Goal: Information Seeking & Learning: Find specific fact

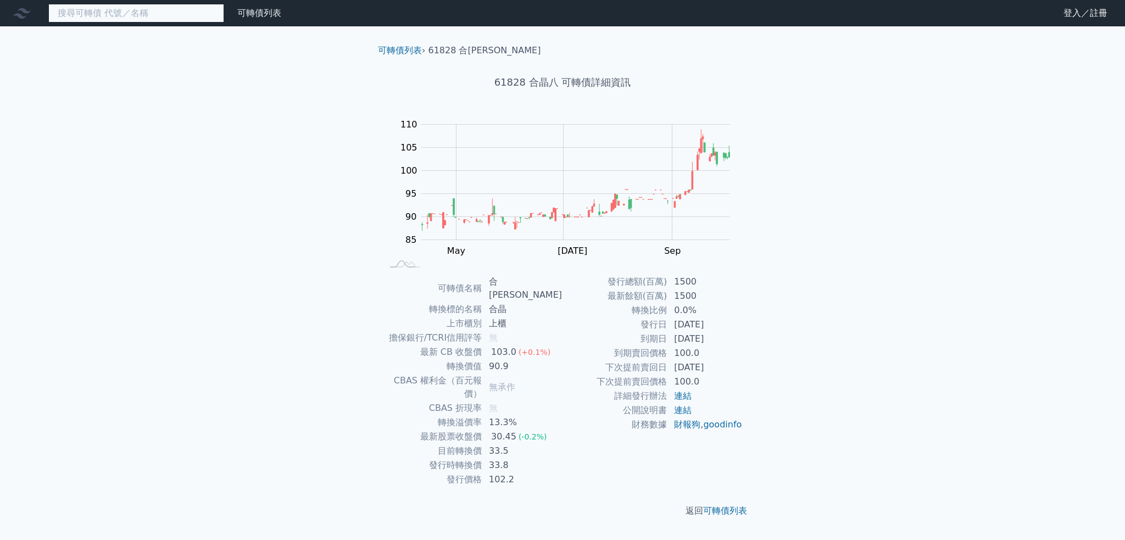
click at [132, 11] on input at bounding box center [136, 13] width 176 height 19
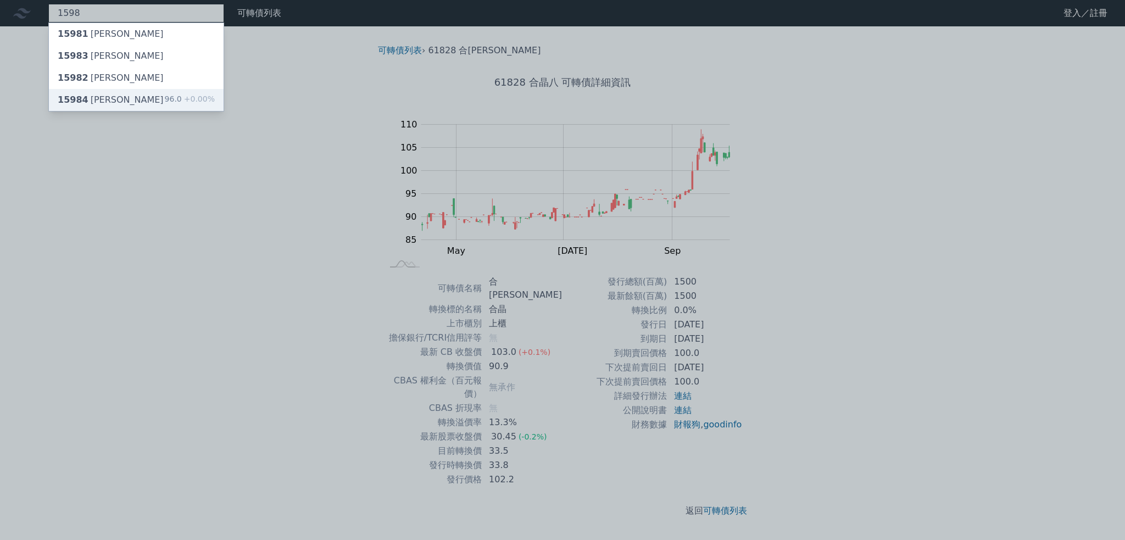
type input "1598"
click at [103, 101] on div "15984 [PERSON_NAME]" at bounding box center [111, 99] width 106 height 13
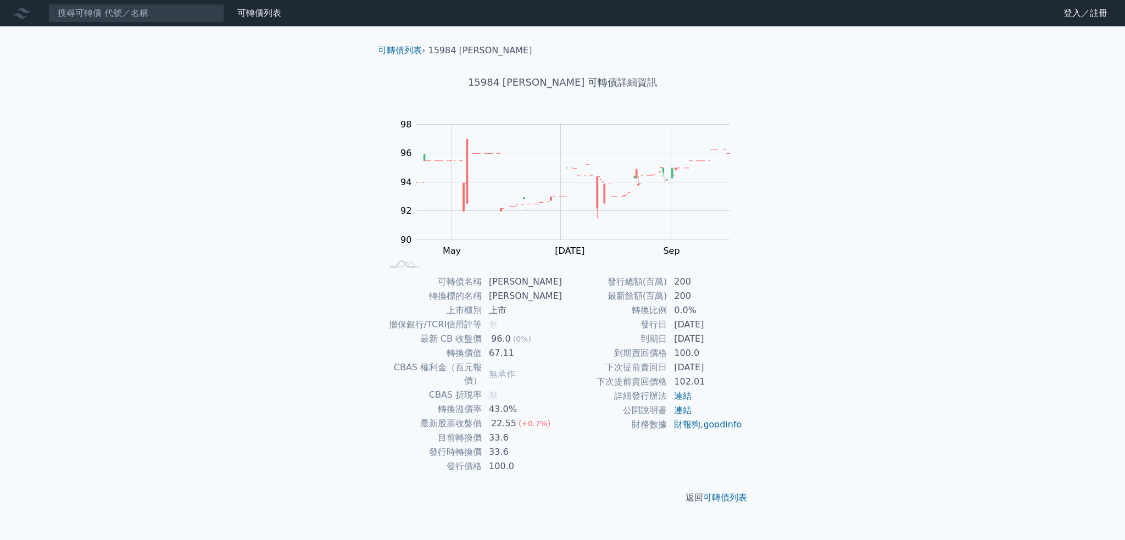
click at [261, 149] on div "可轉債列表 財務數據 可轉債列表 財務數據 登入／註冊 登入／註冊 可轉債列表 › 15984 [PERSON_NAME] 15984 岱宇四 可轉債詳細資訊…" at bounding box center [562, 270] width 1125 height 540
click at [126, 10] on input at bounding box center [136, 13] width 176 height 19
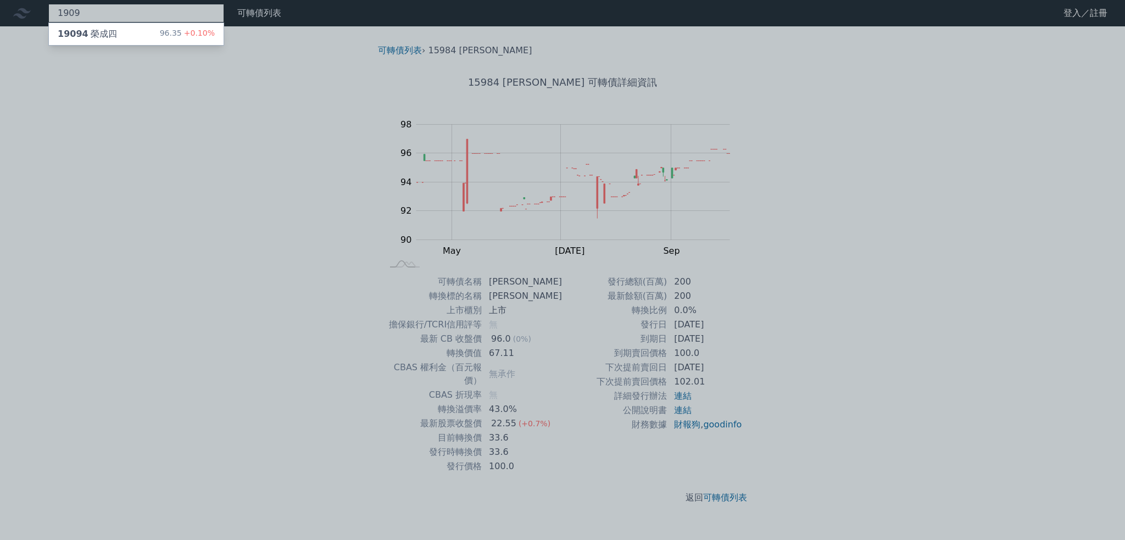
type input "1909"
click at [124, 27] on div "19094 榮成四 96.35 +0.10%" at bounding box center [136, 34] width 175 height 22
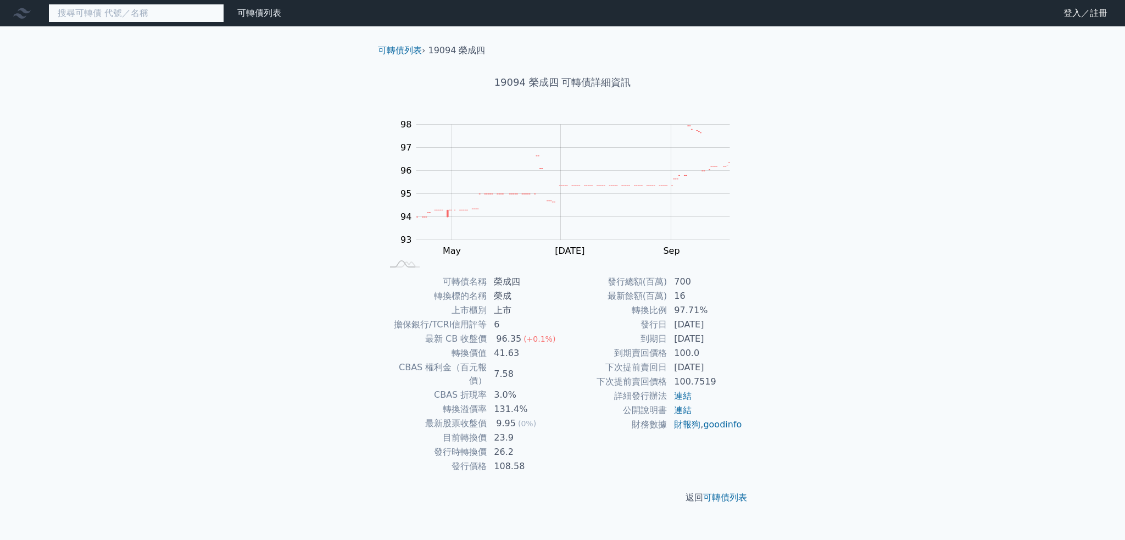
click at [160, 15] on input at bounding box center [136, 13] width 176 height 19
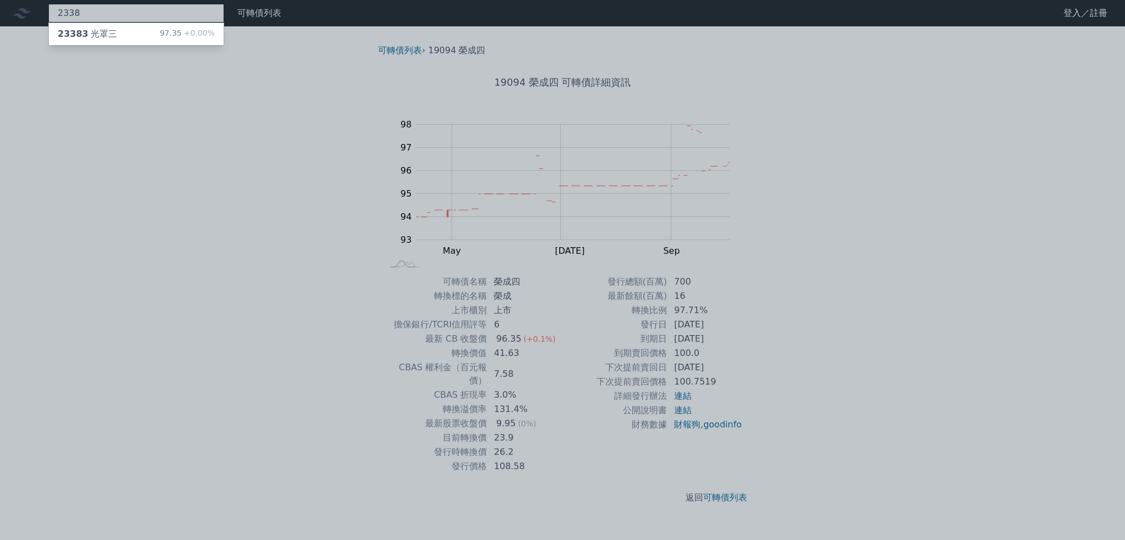
type input "2338"
click at [166, 27] on div "97.35 +0.00%" at bounding box center [187, 33] width 55 height 13
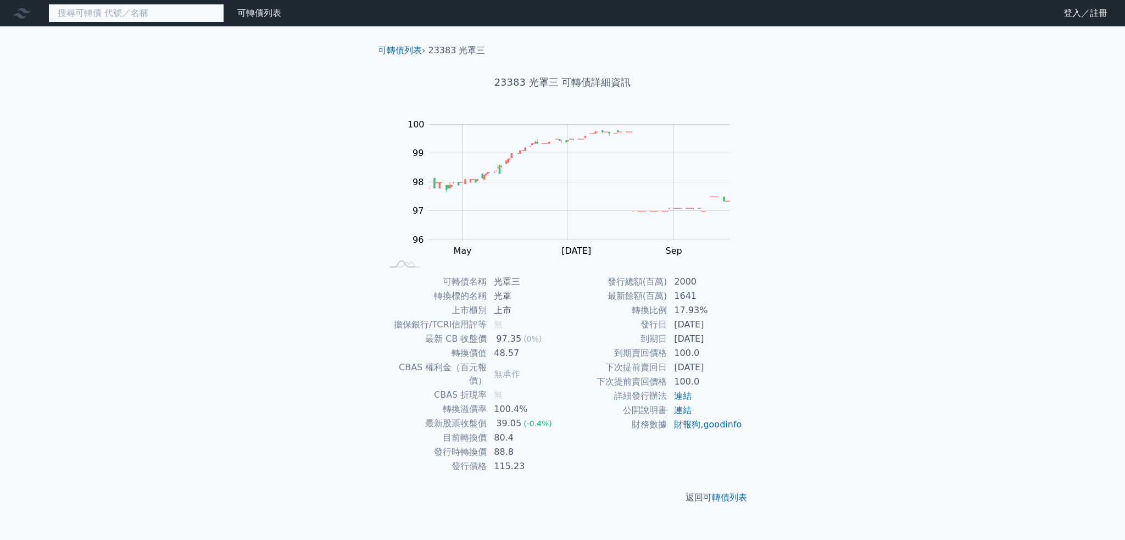
click at [105, 13] on input at bounding box center [136, 13] width 176 height 19
type input "2528"
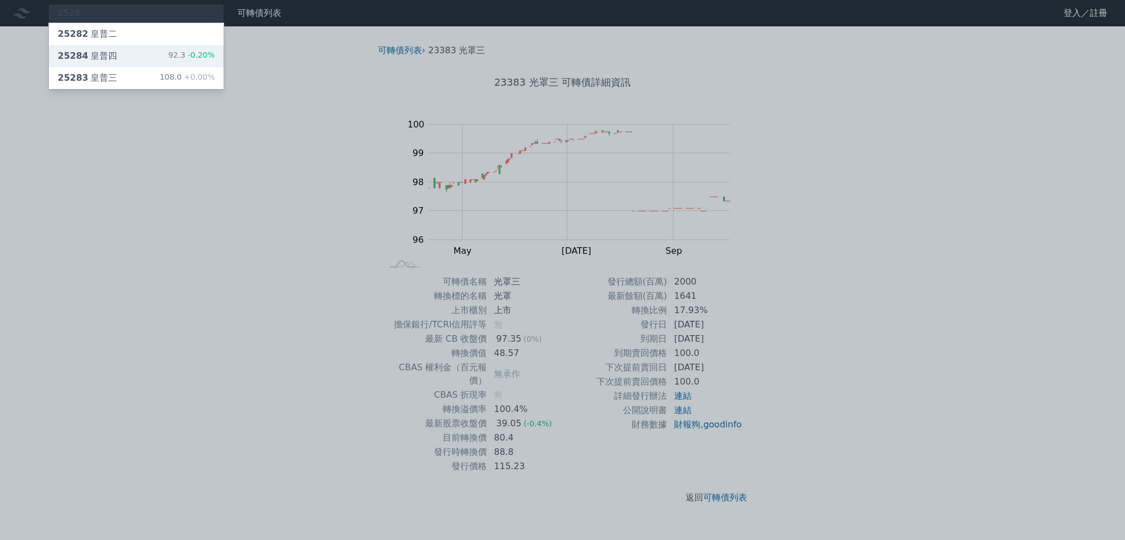
click at [113, 51] on div "25284 皇普四 92.3 -0.20%" at bounding box center [136, 56] width 175 height 22
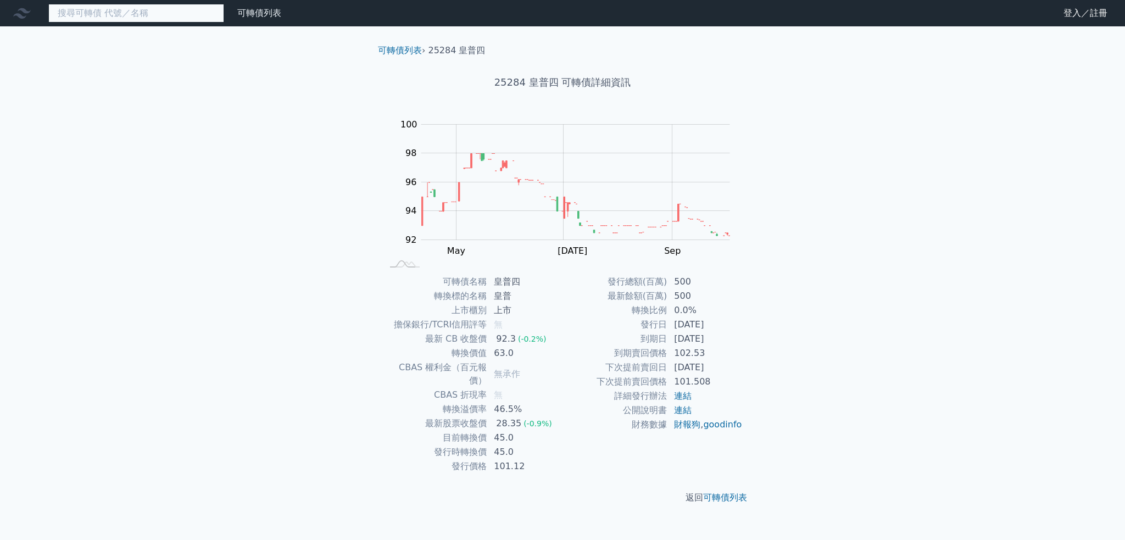
click at [127, 13] on input at bounding box center [136, 13] width 176 height 19
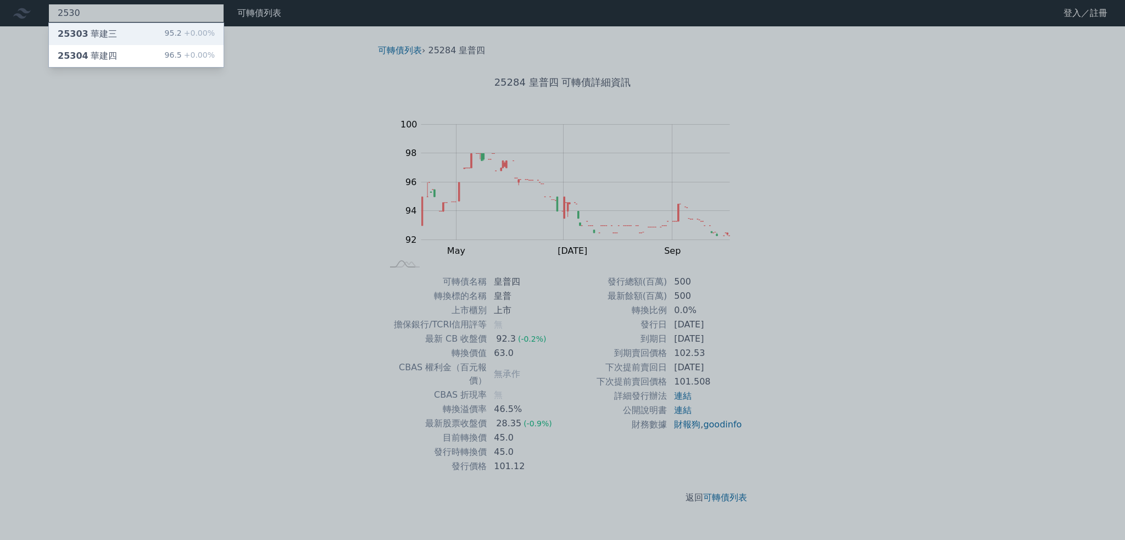
type input "2530"
click at [131, 26] on div "25303 華建三 95.2 +0.00%" at bounding box center [136, 34] width 175 height 22
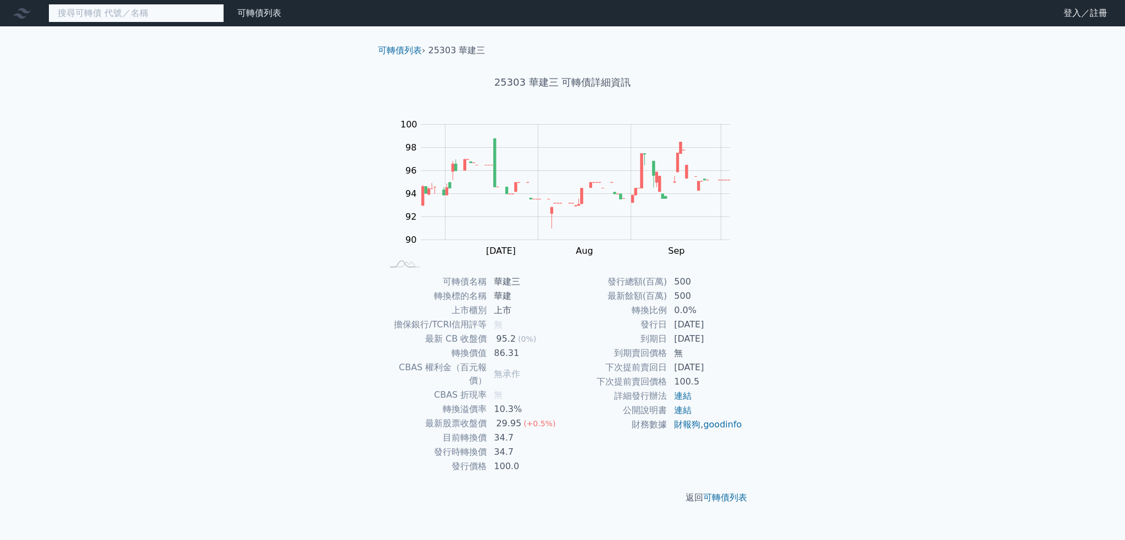
click at [149, 8] on input at bounding box center [136, 13] width 176 height 19
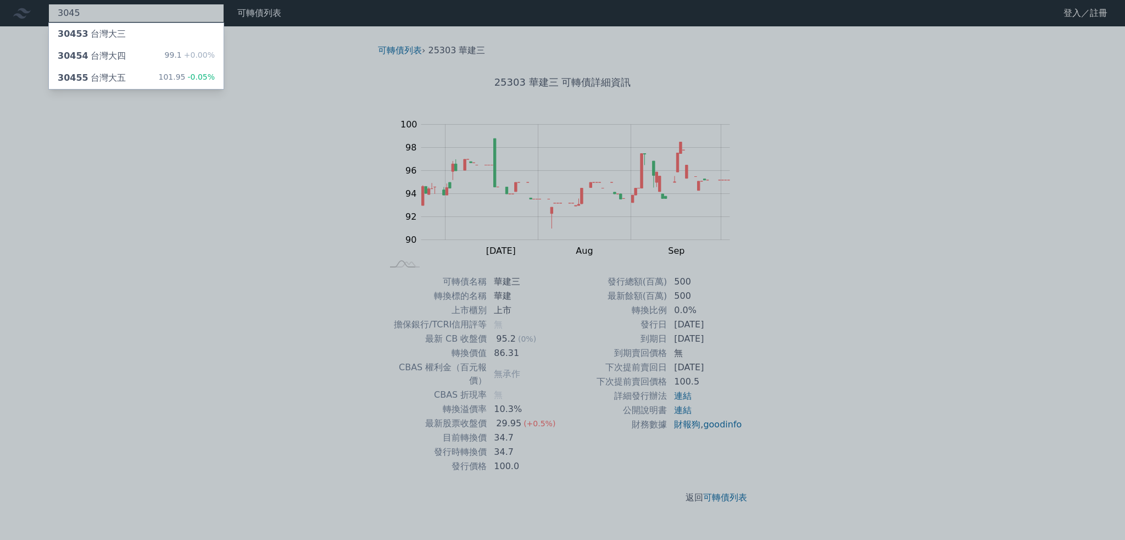
type input "3045"
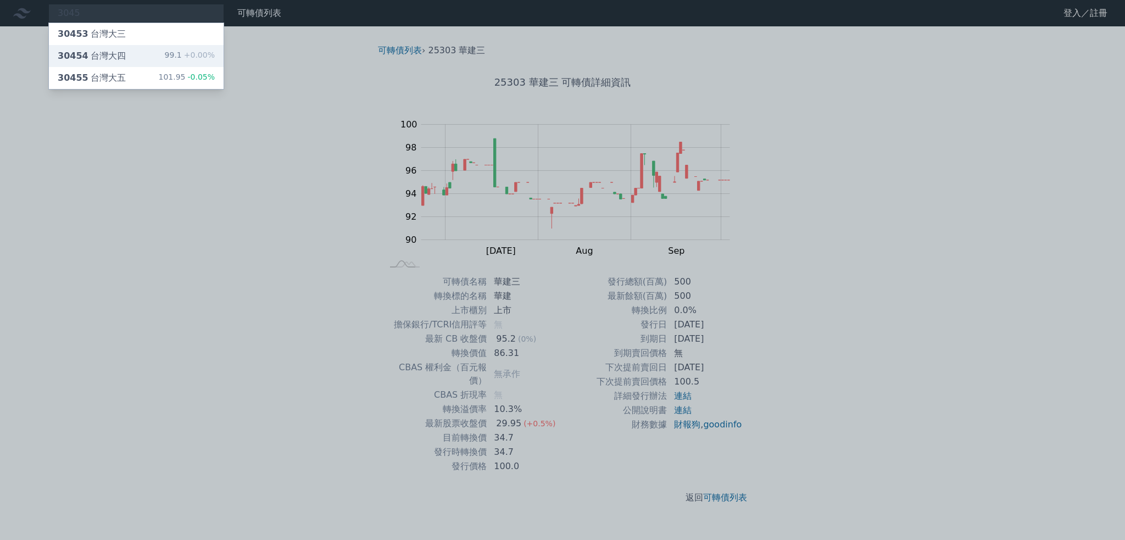
click at [150, 55] on div "30454 台灣大四 99.1 +0.00%" at bounding box center [136, 56] width 175 height 22
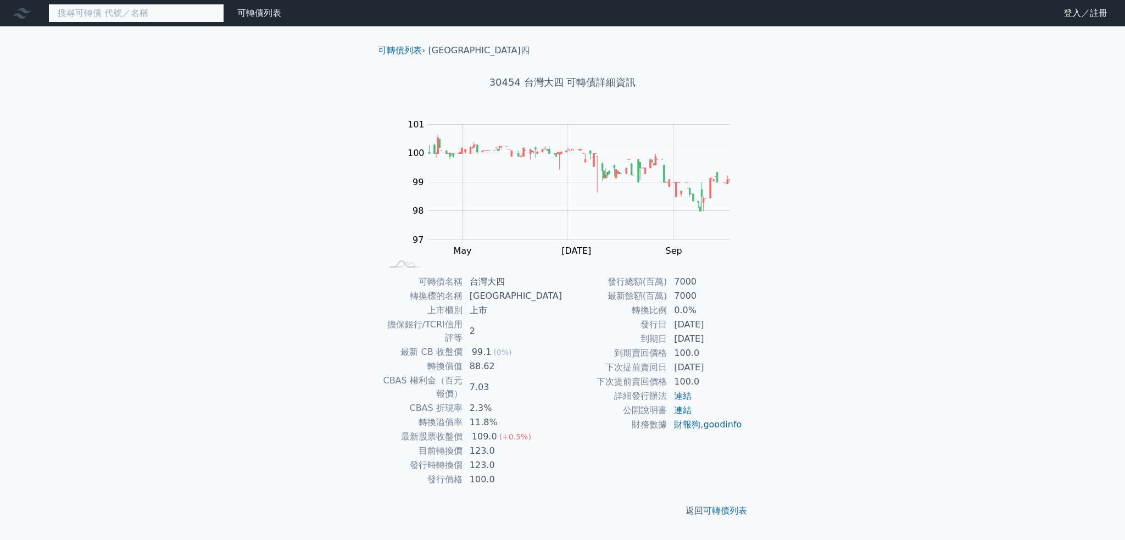
click at [143, 16] on input at bounding box center [136, 13] width 176 height 19
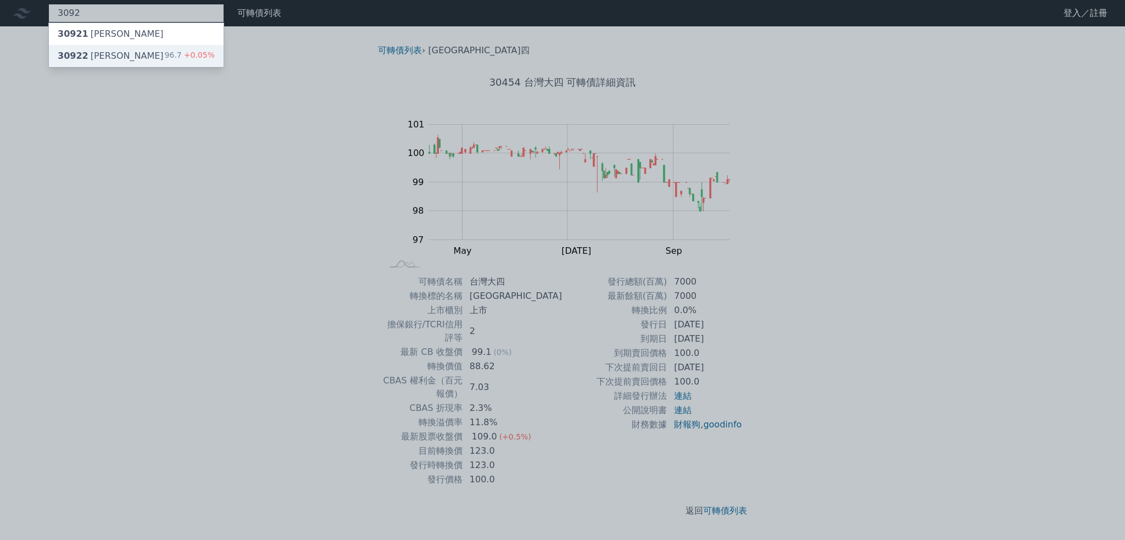
type input "3092"
click at [112, 55] on div "30922 鴻碩二 96.7 +0.05%" at bounding box center [136, 56] width 175 height 22
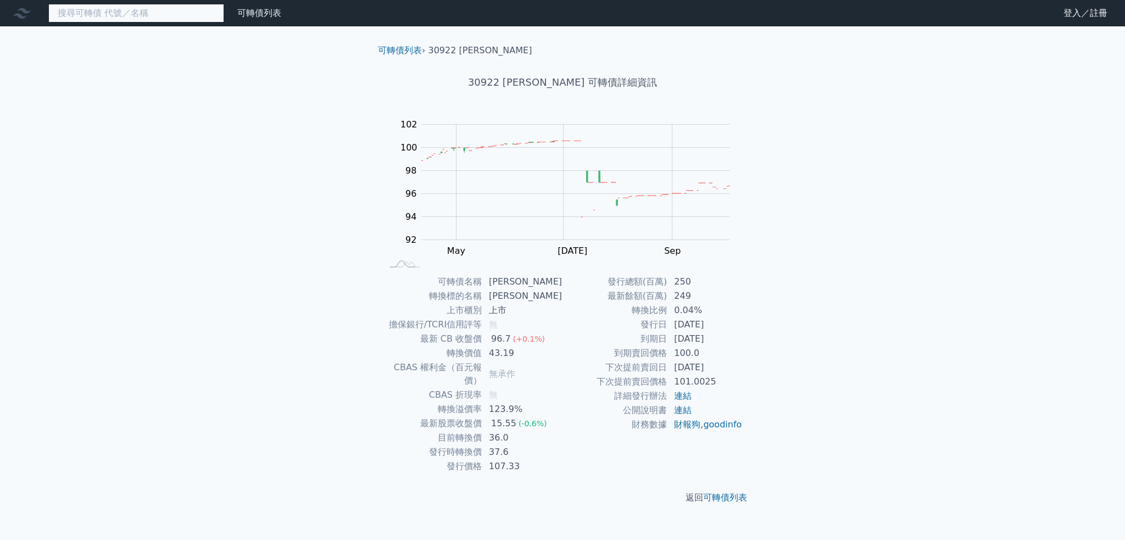
click at [138, 19] on input at bounding box center [136, 13] width 176 height 19
click at [139, 19] on input at bounding box center [136, 13] width 176 height 19
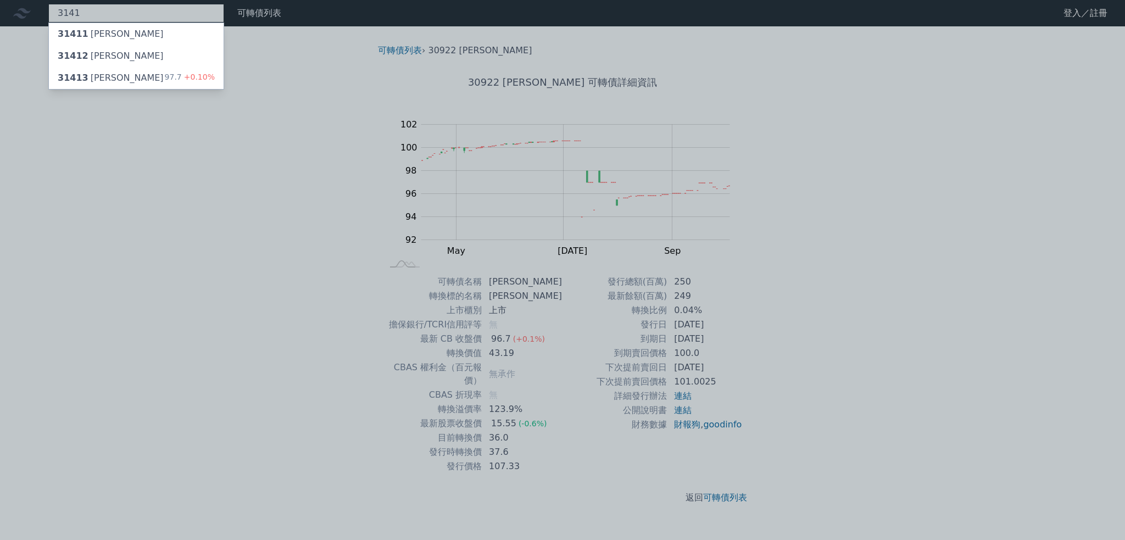
type input "3141"
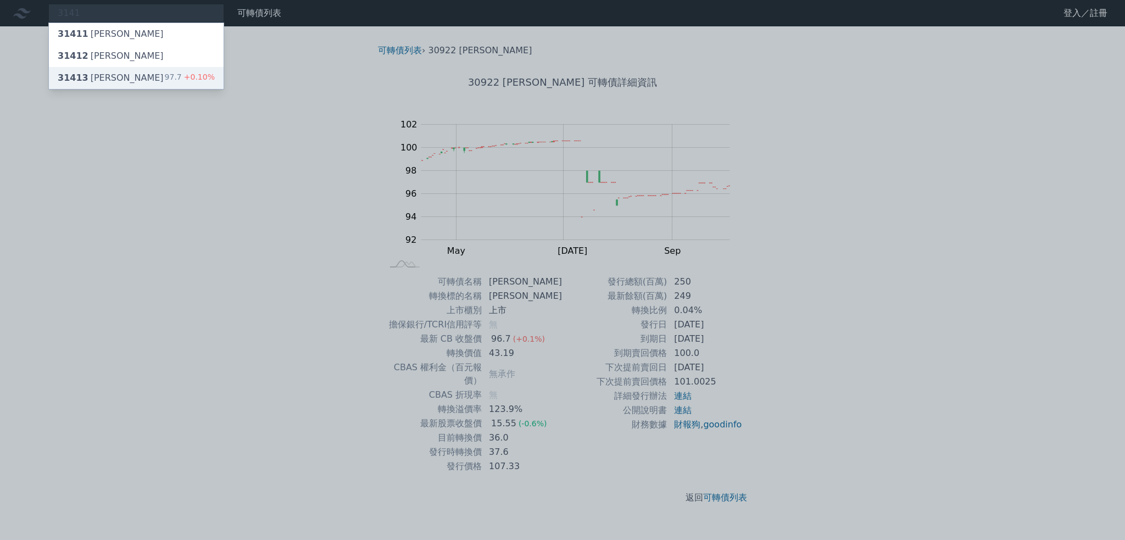
click at [113, 76] on div "31413 [PERSON_NAME] 97.7 +0.10%" at bounding box center [136, 78] width 175 height 22
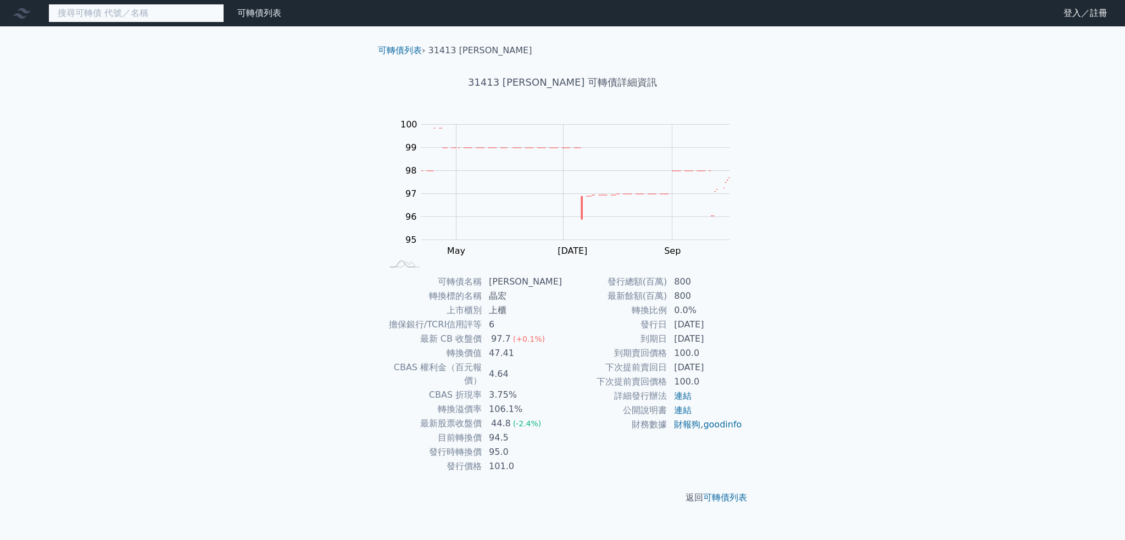
click at [118, 13] on input at bounding box center [136, 13] width 176 height 19
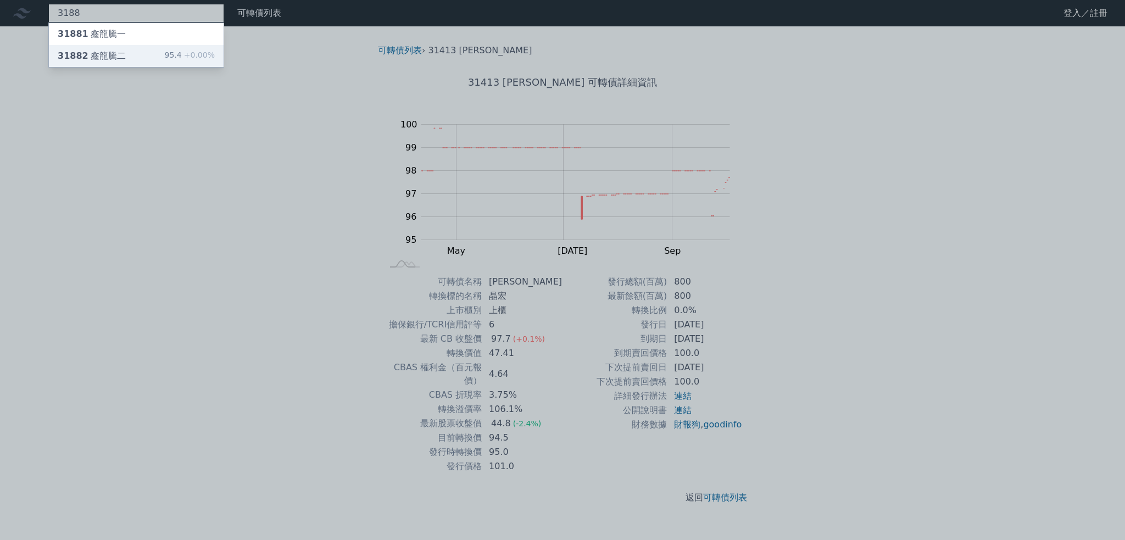
type input "3188"
click at [105, 57] on div "31882 鑫[PERSON_NAME]" at bounding box center [92, 55] width 68 height 13
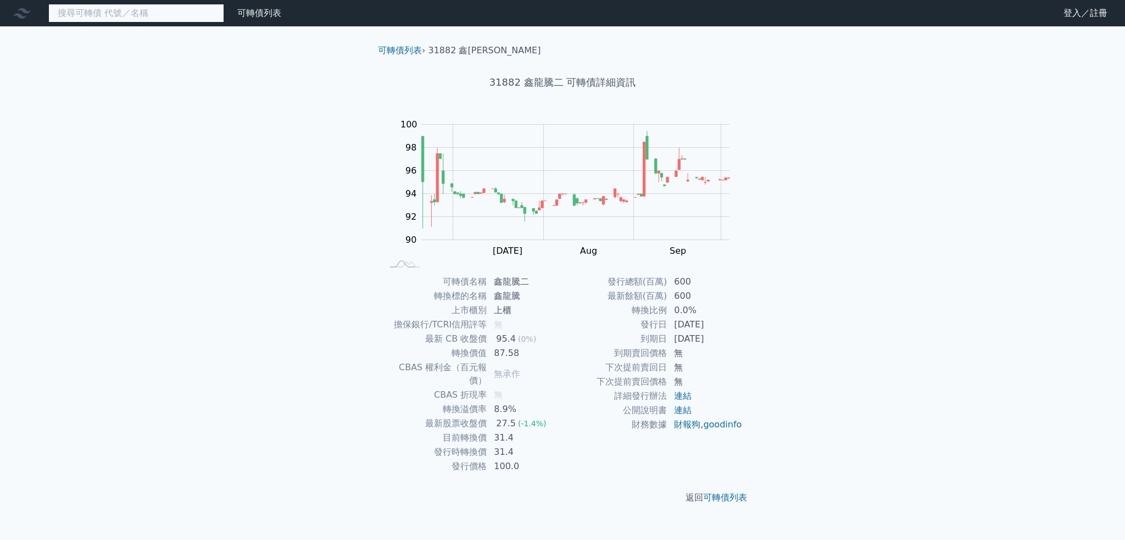
click at [167, 13] on input at bounding box center [136, 13] width 176 height 19
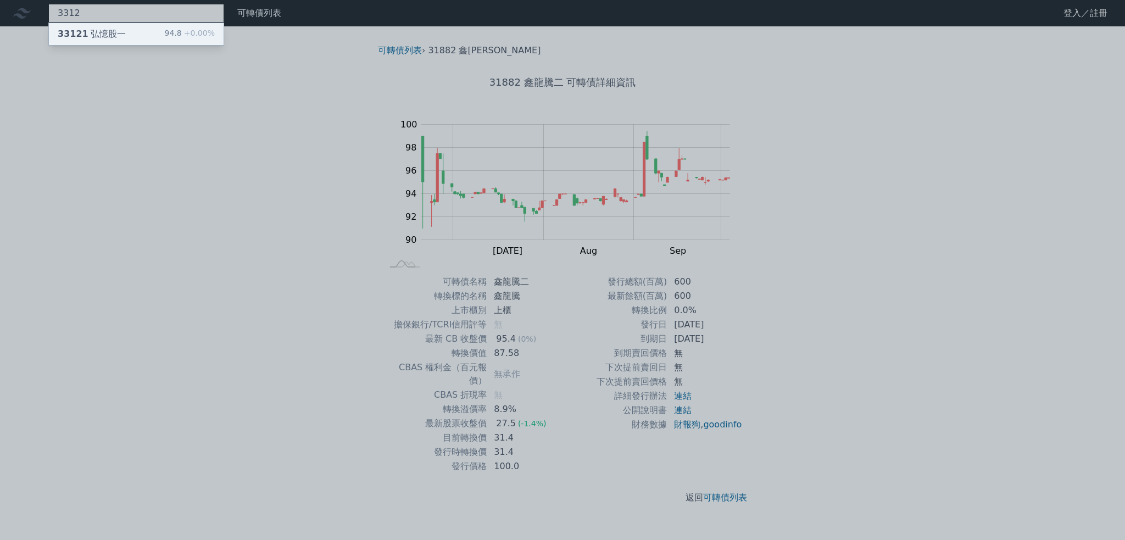
type input "3312"
click at [163, 33] on div "33121 弘憶股一 94.8 +0.00%" at bounding box center [136, 34] width 175 height 22
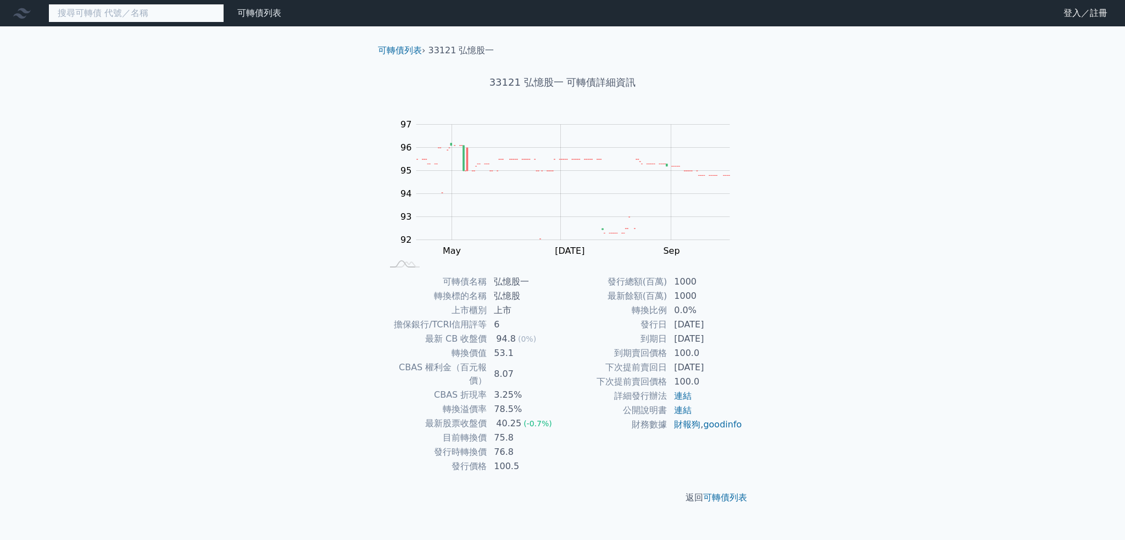
click at [149, 16] on input at bounding box center [136, 13] width 176 height 19
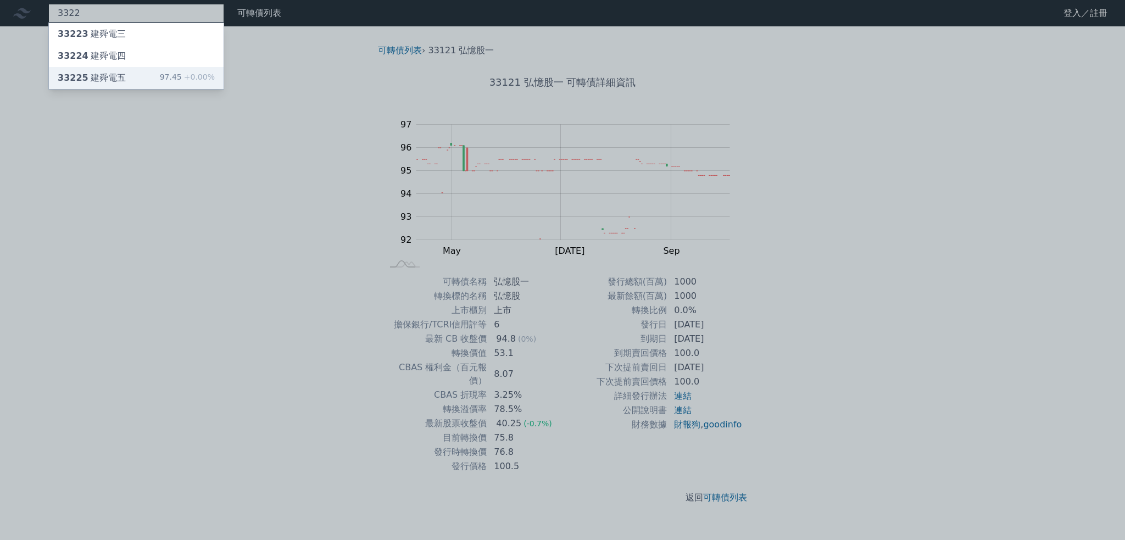
type input "3322"
click at [129, 72] on div "33225 建舜電五 97.45 +0.00%" at bounding box center [136, 78] width 175 height 22
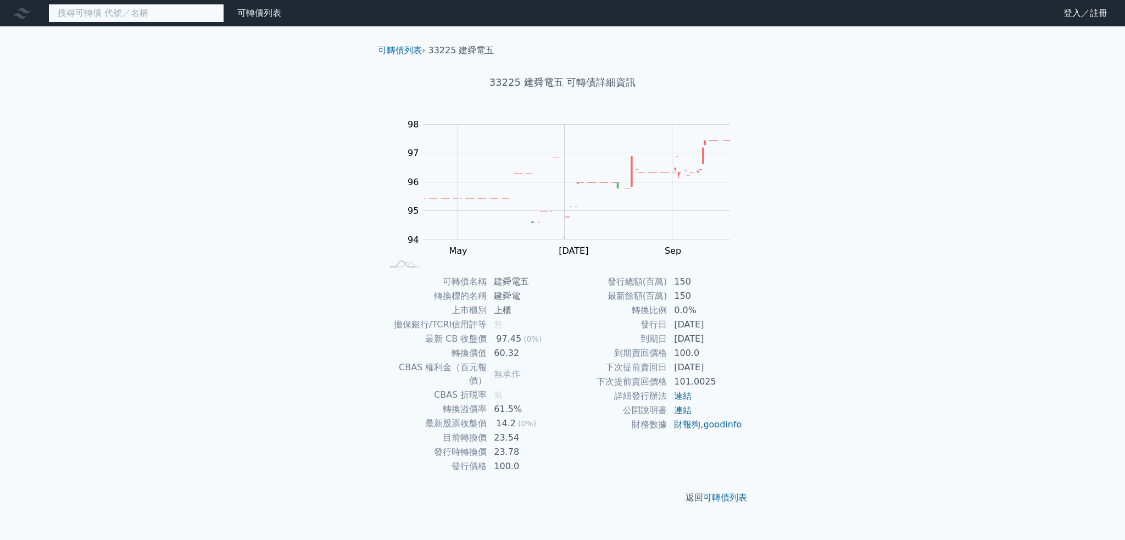
click at [86, 18] on input at bounding box center [136, 13] width 176 height 19
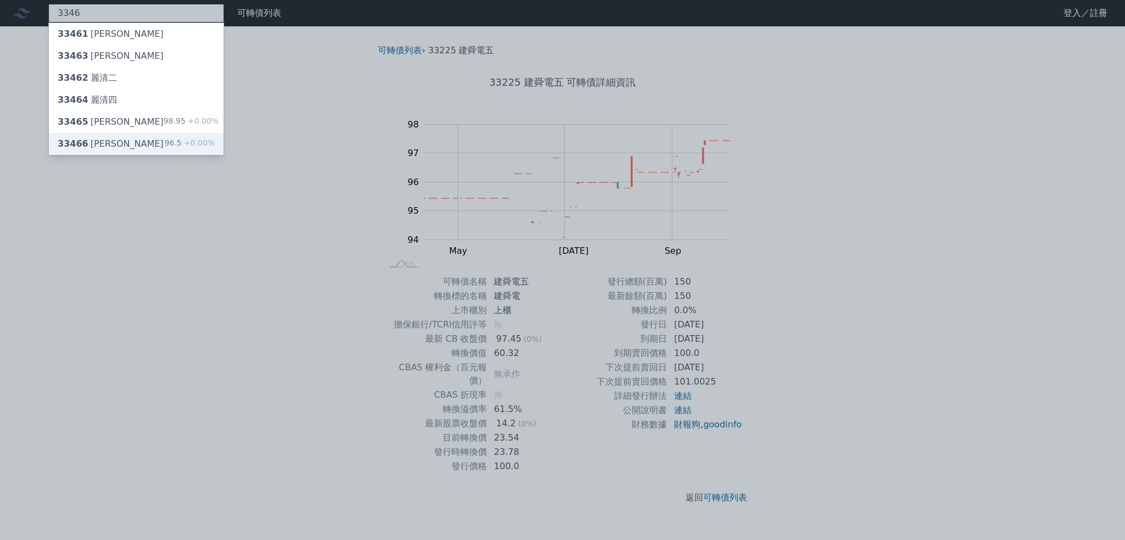
type input "3346"
click at [110, 140] on div "33466 [PERSON_NAME]" at bounding box center [111, 143] width 106 height 13
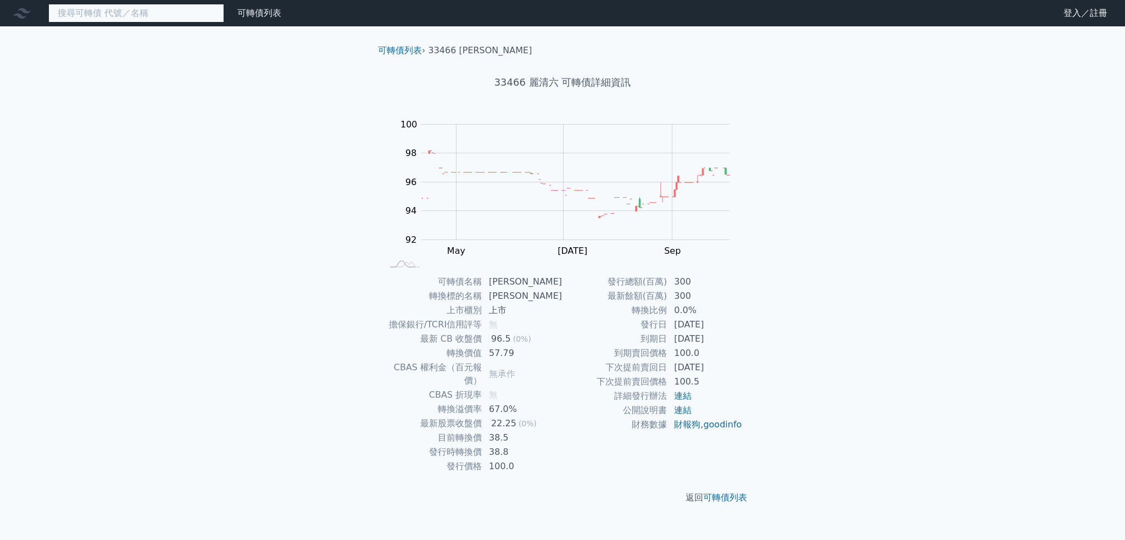
click at [86, 17] on input at bounding box center [136, 13] width 176 height 19
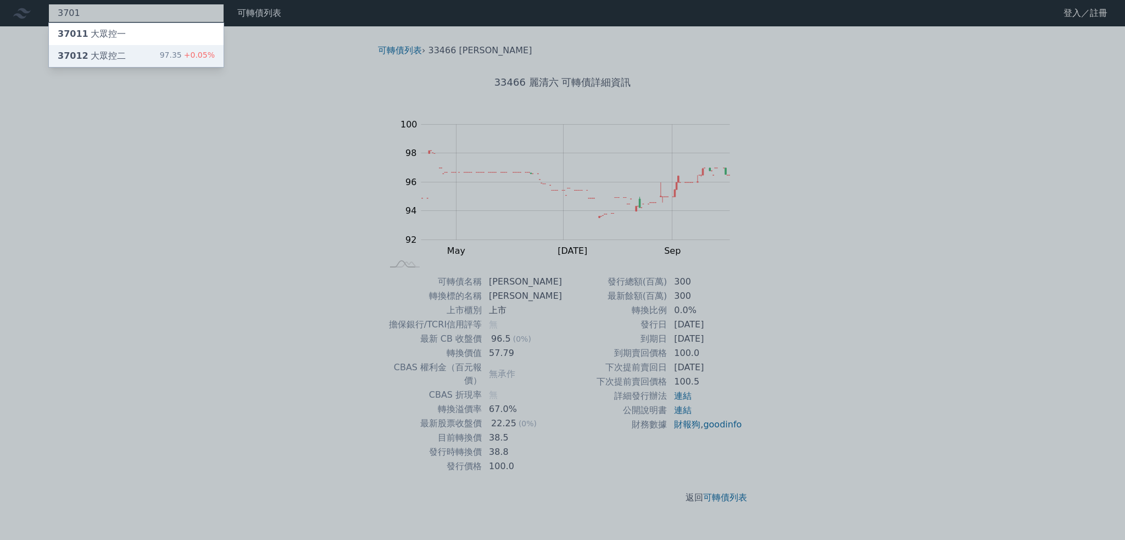
type input "3701"
click at [115, 55] on div "37012 大眾控二" at bounding box center [92, 55] width 68 height 13
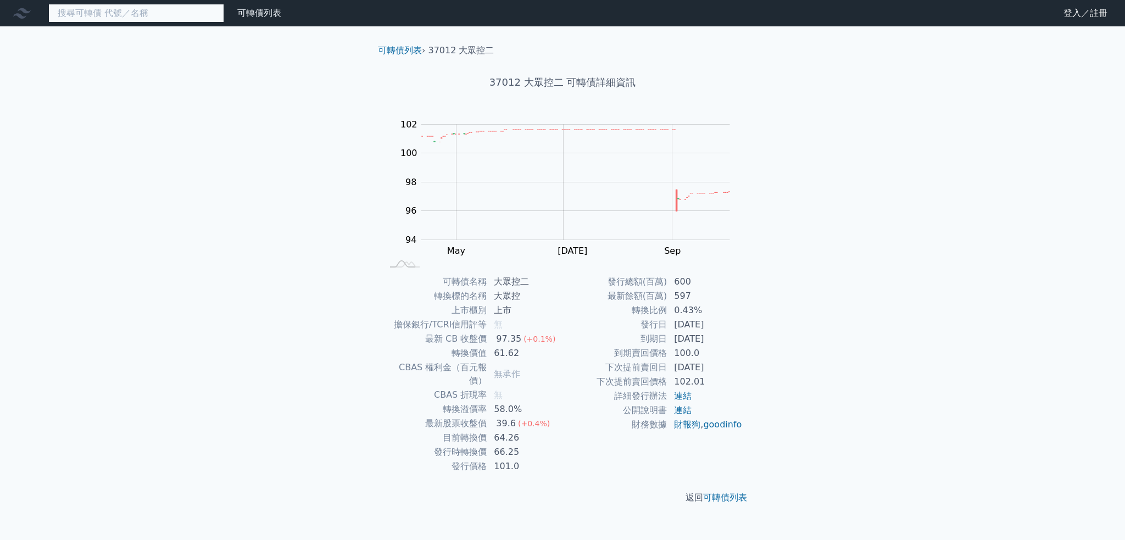
click at [170, 15] on input at bounding box center [136, 13] width 176 height 19
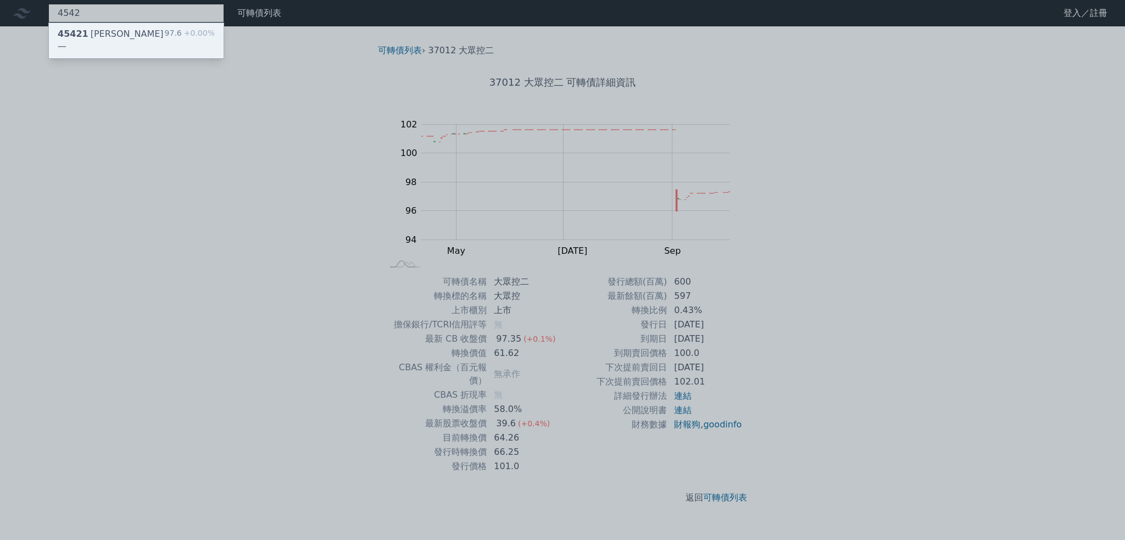
type input "4542"
click at [178, 37] on div "97.6 +0.00%" at bounding box center [190, 40] width 50 height 26
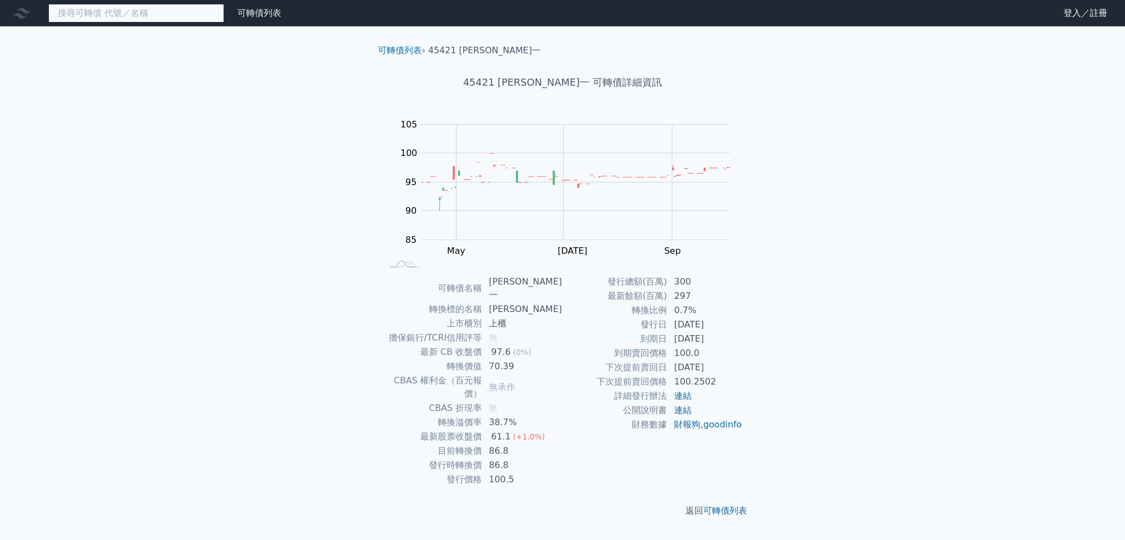
click at [195, 15] on input at bounding box center [136, 13] width 176 height 19
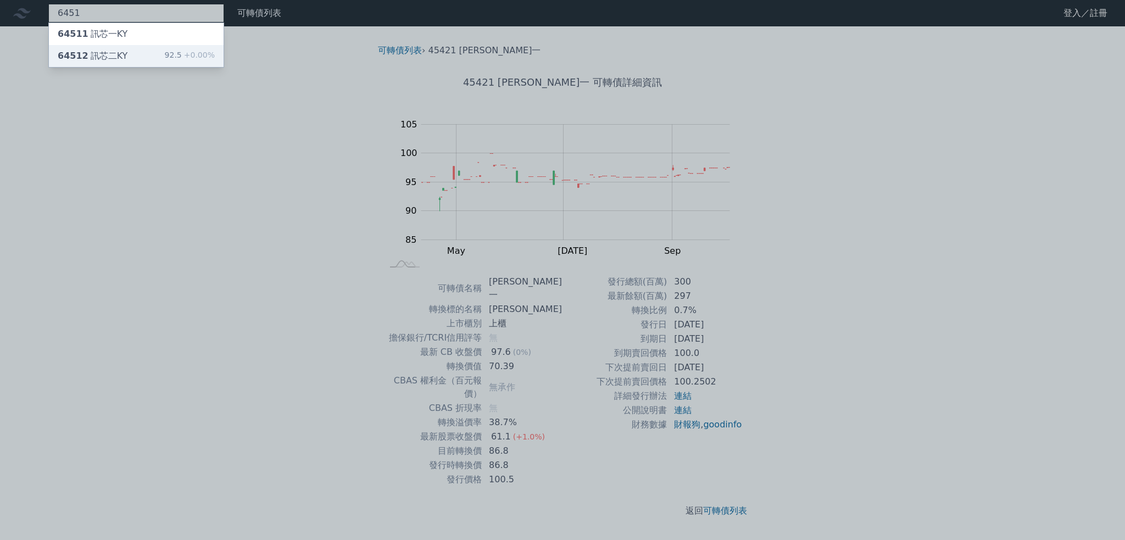
type input "6451"
click at [132, 62] on div "64512 訊芯二KY 92.5 +0.00%" at bounding box center [136, 56] width 175 height 22
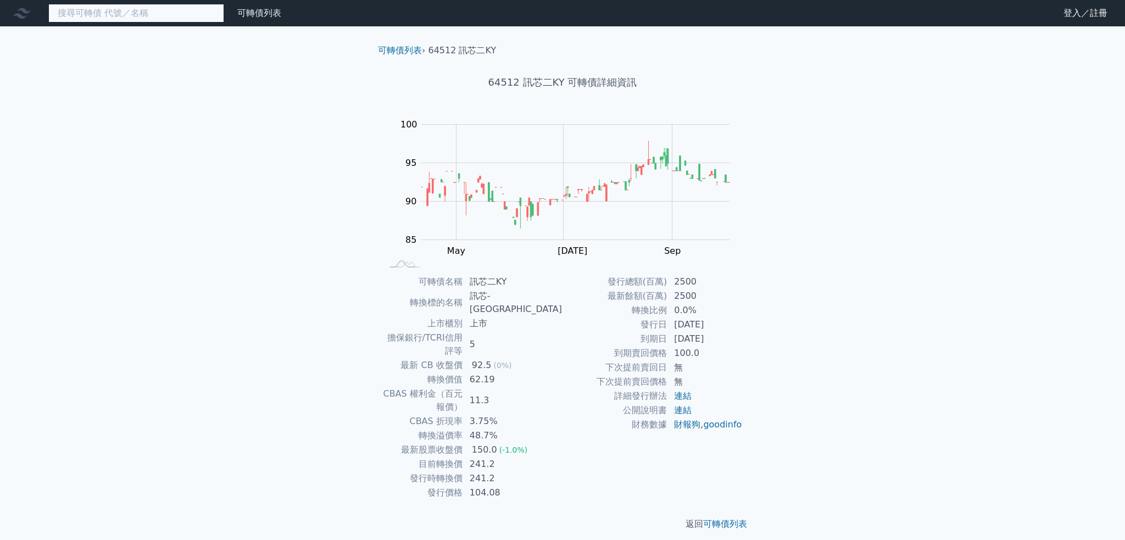
click at [69, 10] on input at bounding box center [136, 13] width 176 height 19
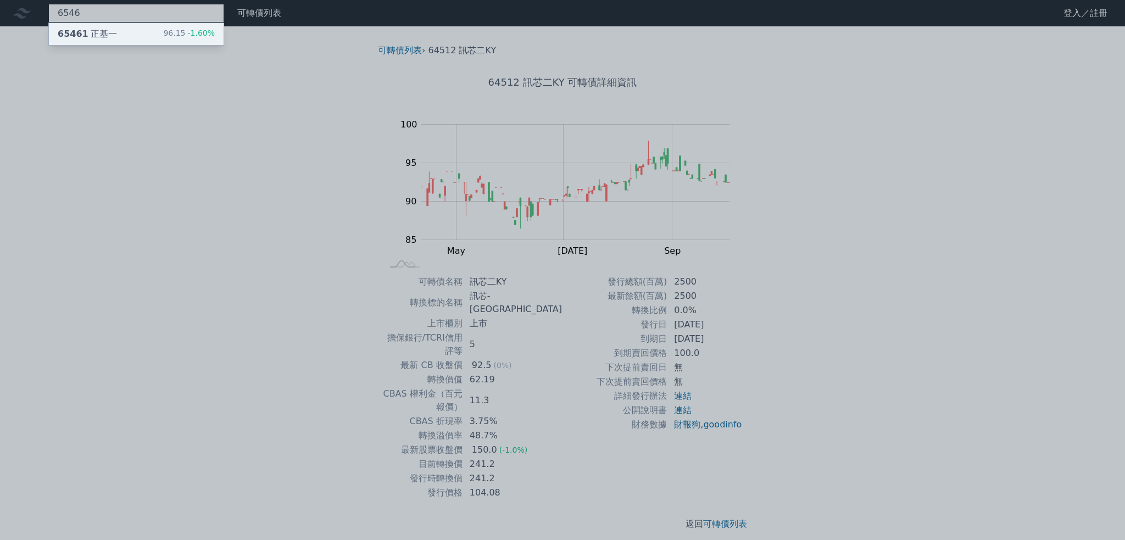
type input "6546"
click at [68, 32] on span "65461" at bounding box center [73, 34] width 31 height 10
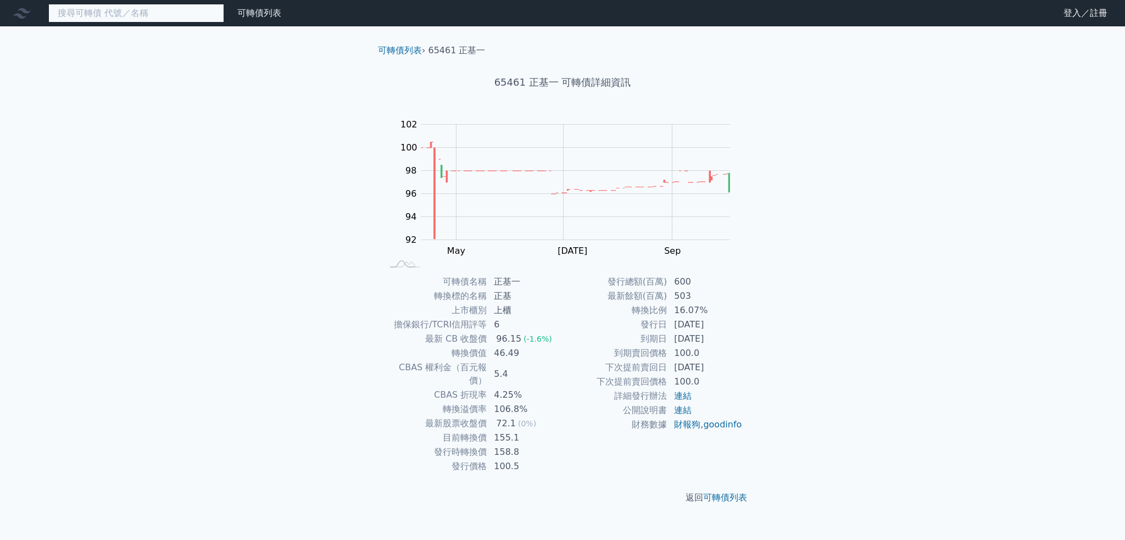
click at [82, 13] on input at bounding box center [136, 13] width 176 height 19
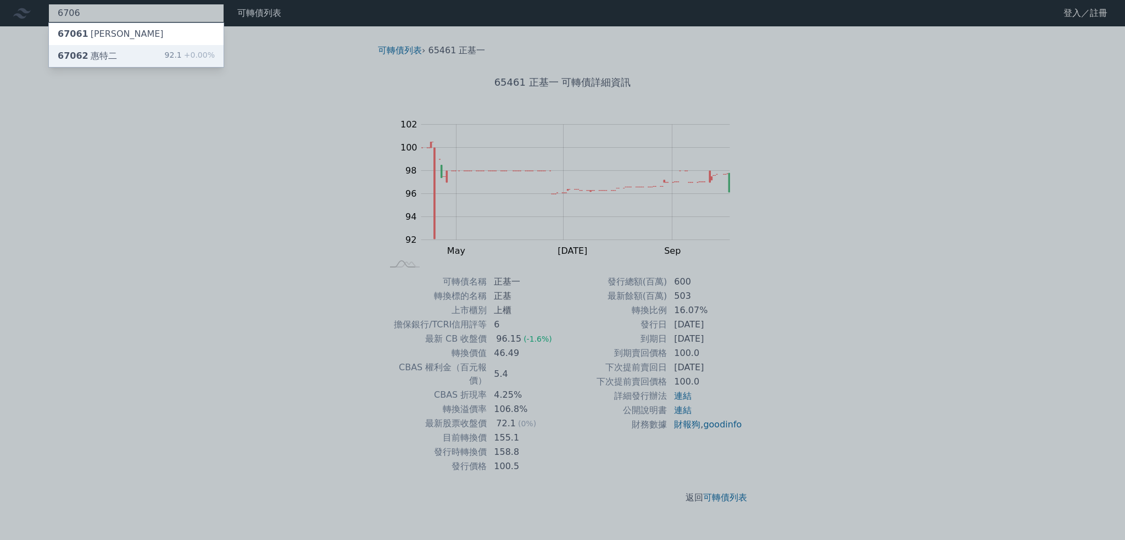
type input "6706"
click at [82, 58] on span "67062" at bounding box center [73, 56] width 31 height 10
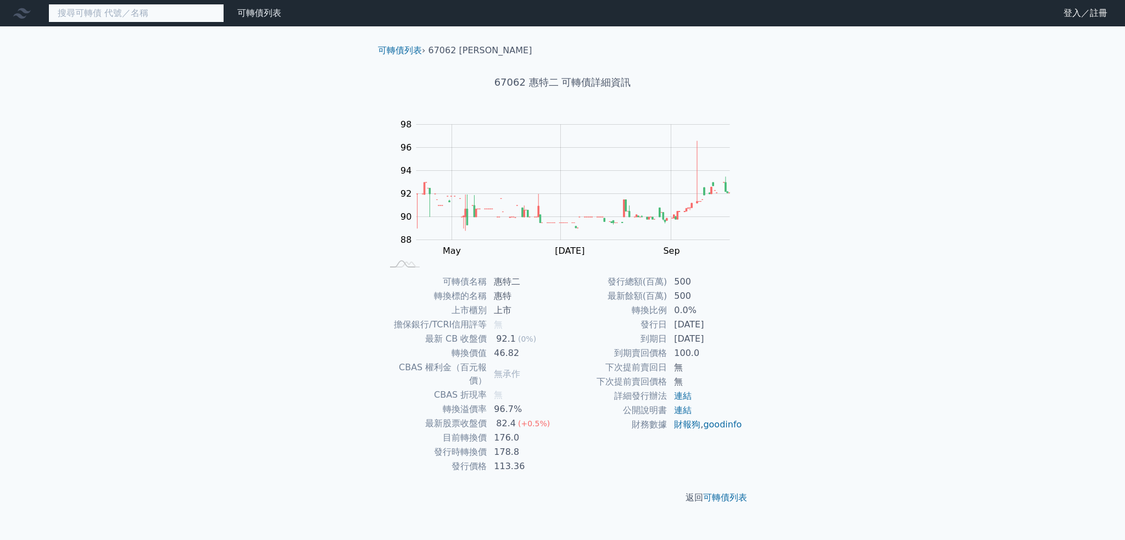
click at [174, 7] on input at bounding box center [136, 13] width 176 height 19
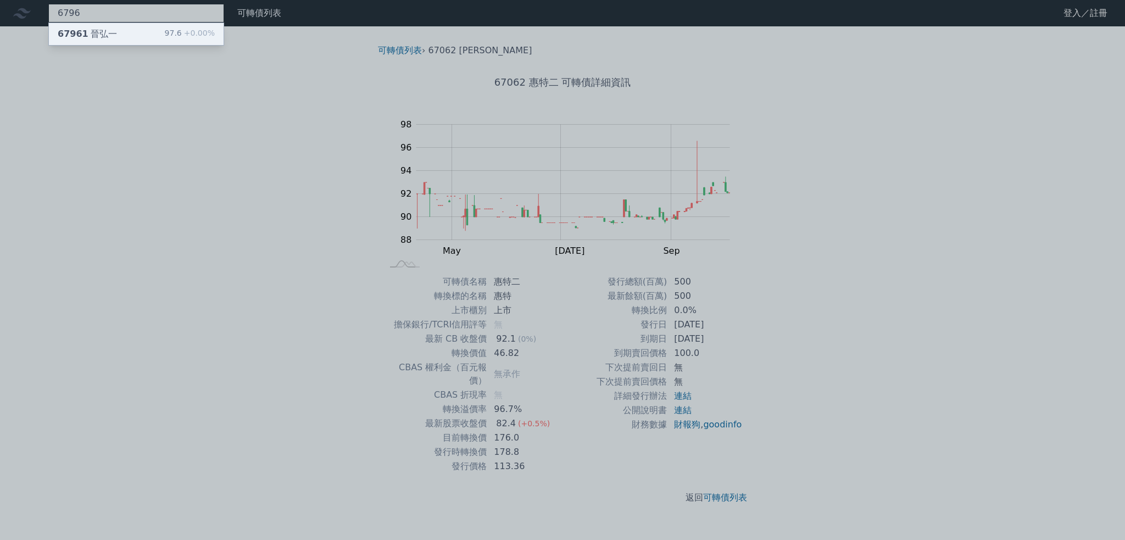
type input "6796"
click at [146, 27] on div "67961 晉弘一 97.6 +0.00%" at bounding box center [136, 34] width 175 height 22
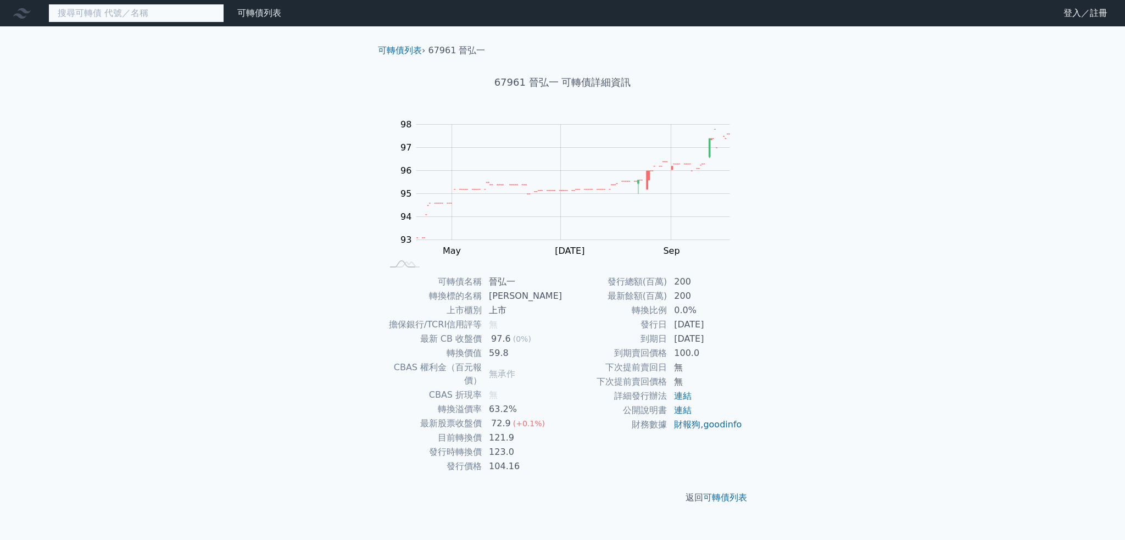
click at [189, 14] on input at bounding box center [136, 13] width 176 height 19
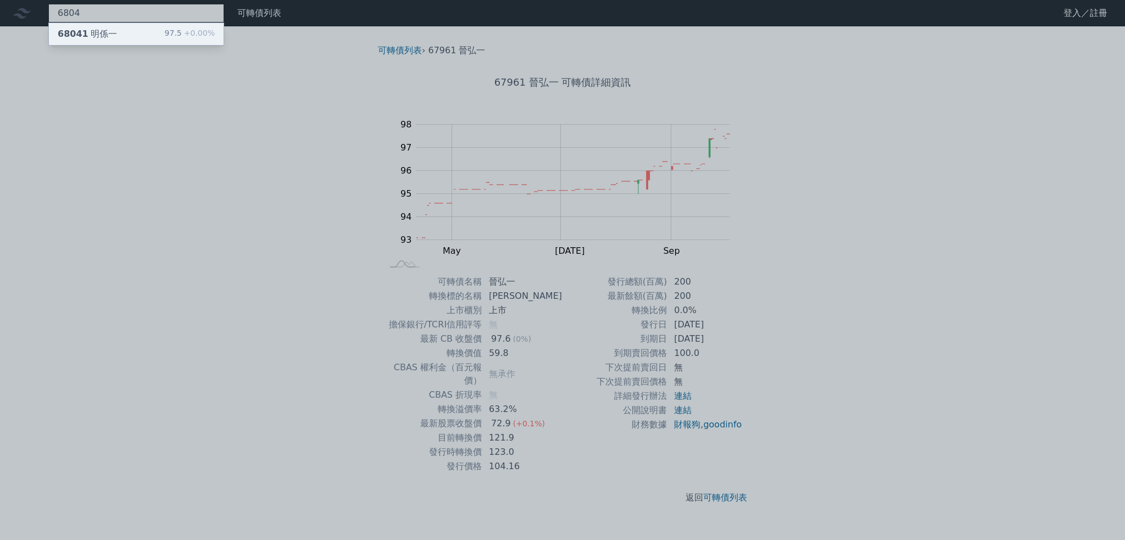
type input "6804"
click at [165, 30] on div "68041 明係一 97.5 +0.00%" at bounding box center [136, 34] width 175 height 22
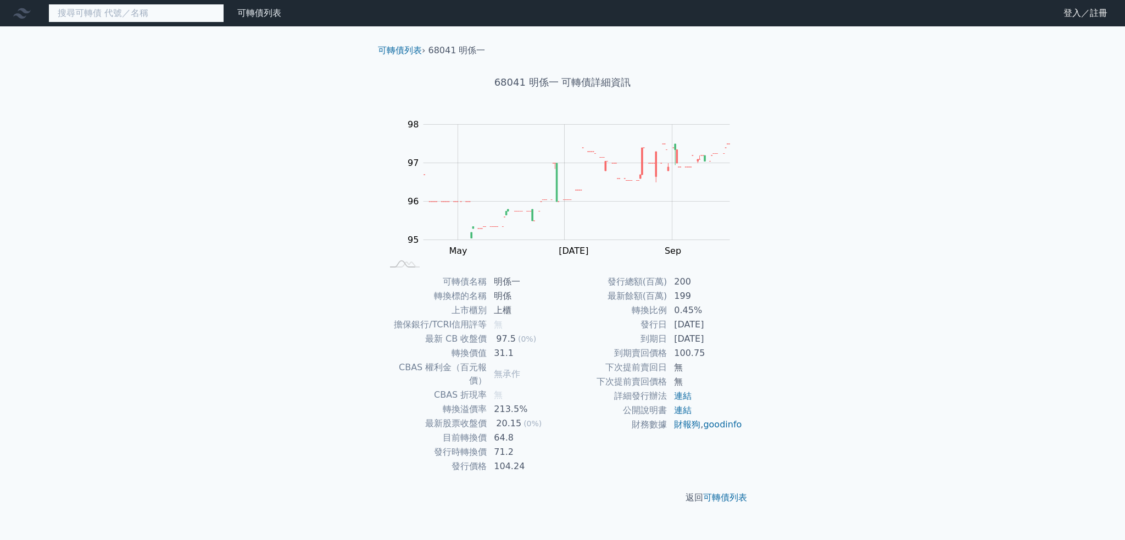
click at [193, 19] on input at bounding box center [136, 13] width 176 height 19
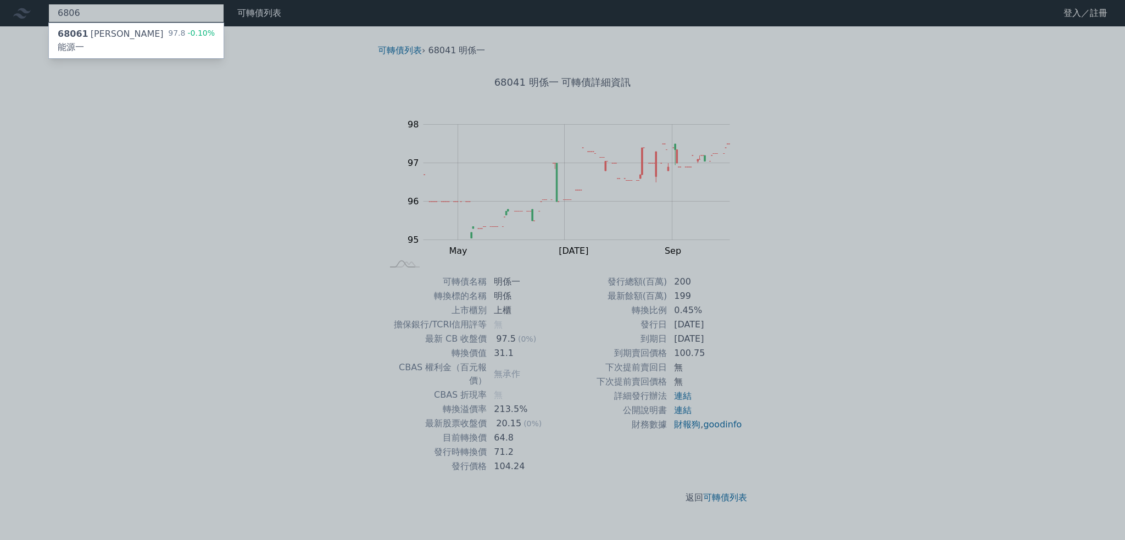
type input "6806"
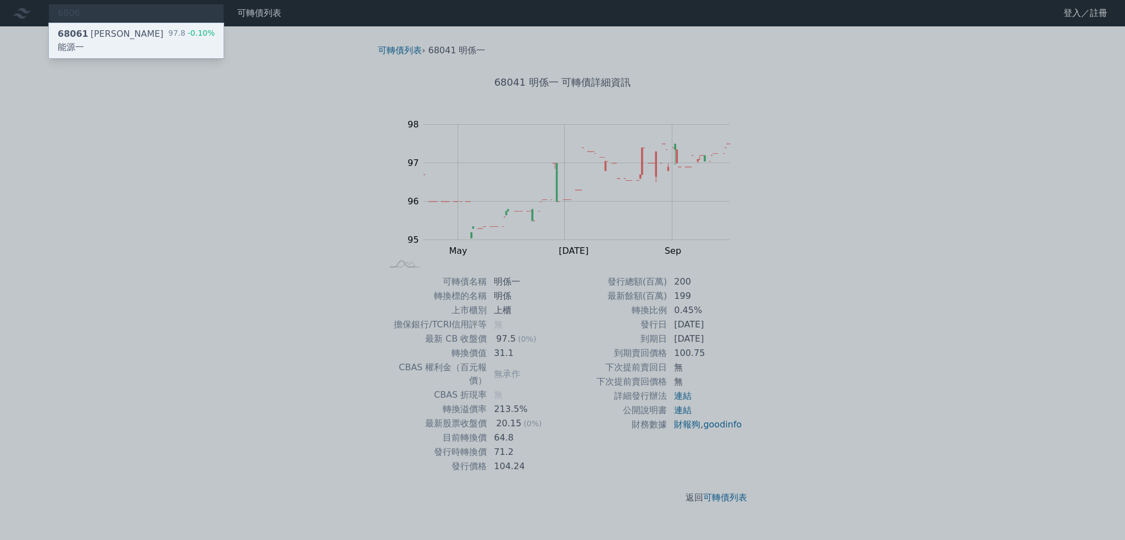
click at [177, 36] on div "97.8 -0.10%" at bounding box center [191, 40] width 47 height 26
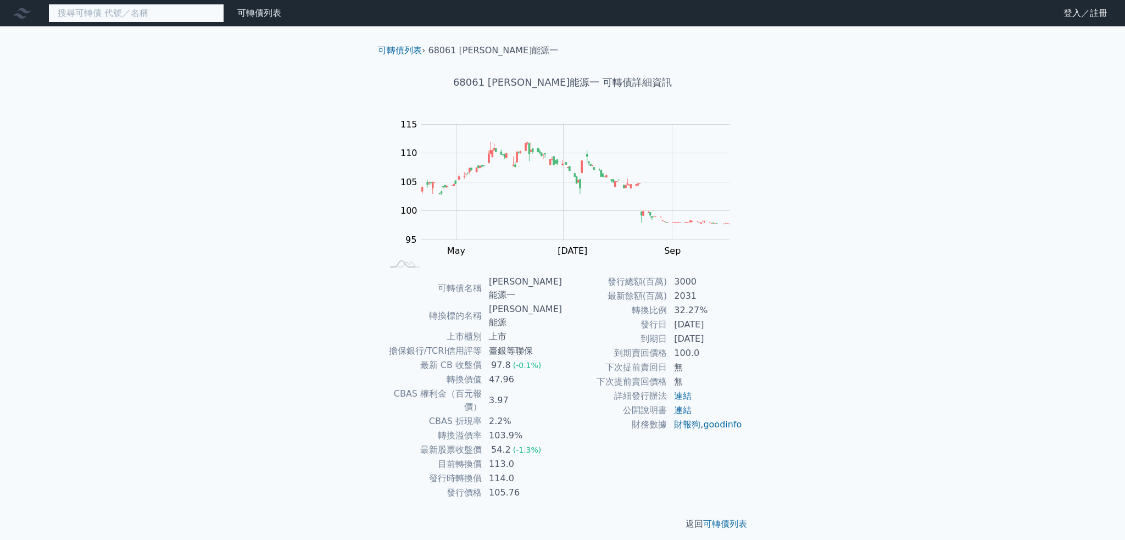
click at [158, 9] on input at bounding box center [136, 13] width 176 height 19
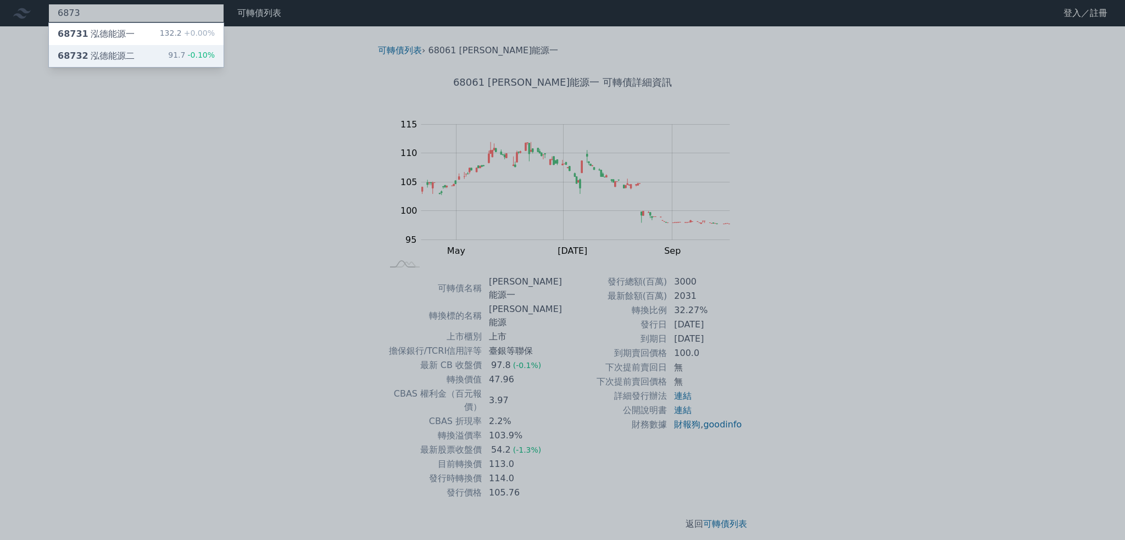
type input "6873"
click at [100, 53] on div "68732 泓德能源二" at bounding box center [96, 55] width 77 height 13
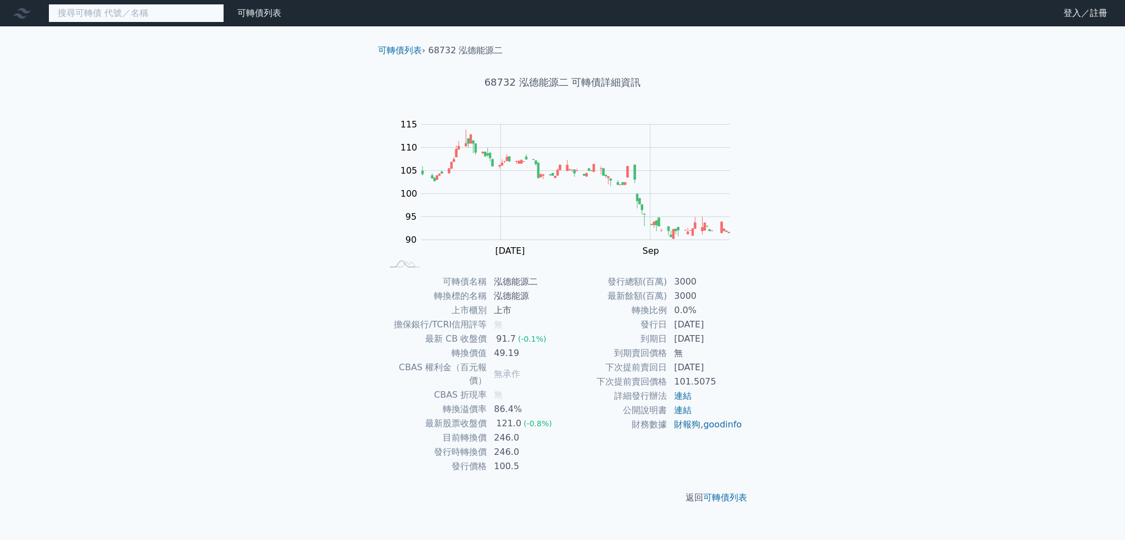
click at [208, 15] on input at bounding box center [136, 13] width 176 height 19
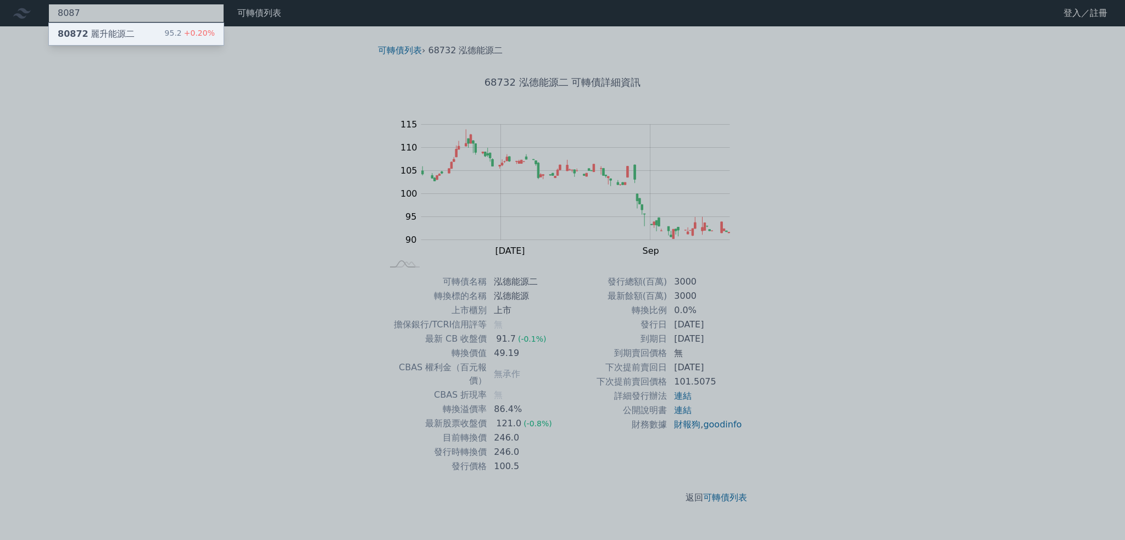
type input "8087"
click at [213, 29] on span "+0.20%" at bounding box center [198, 33] width 33 height 9
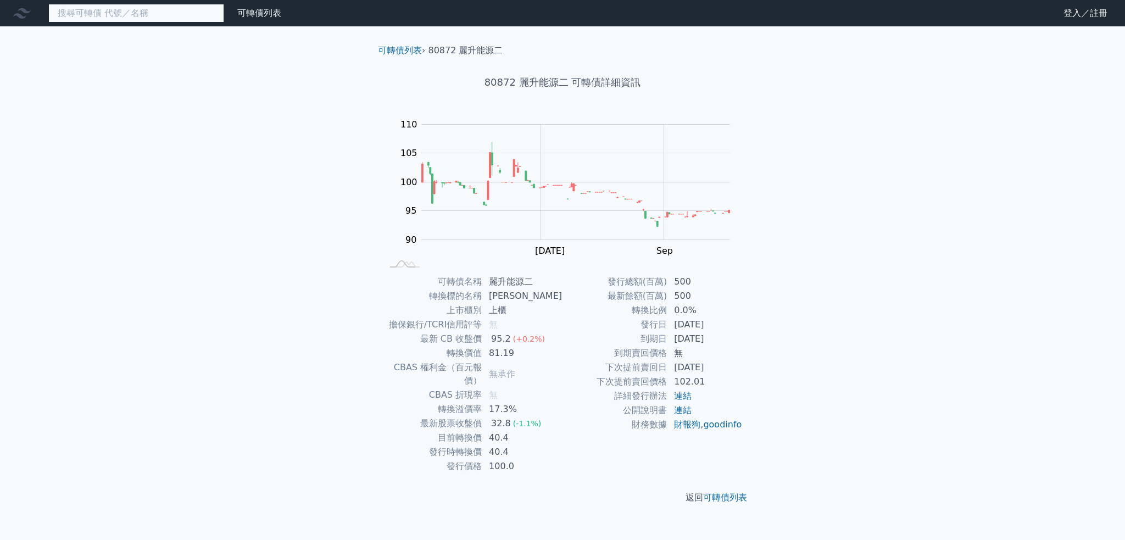
click at [202, 17] on input at bounding box center [136, 13] width 176 height 19
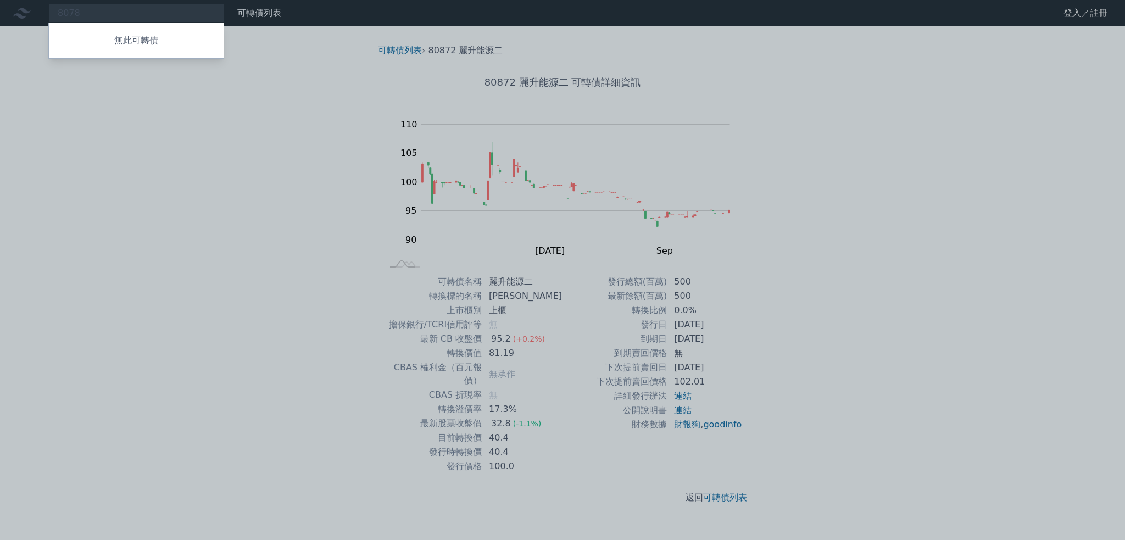
click at [189, 17] on div at bounding box center [562, 270] width 1125 height 540
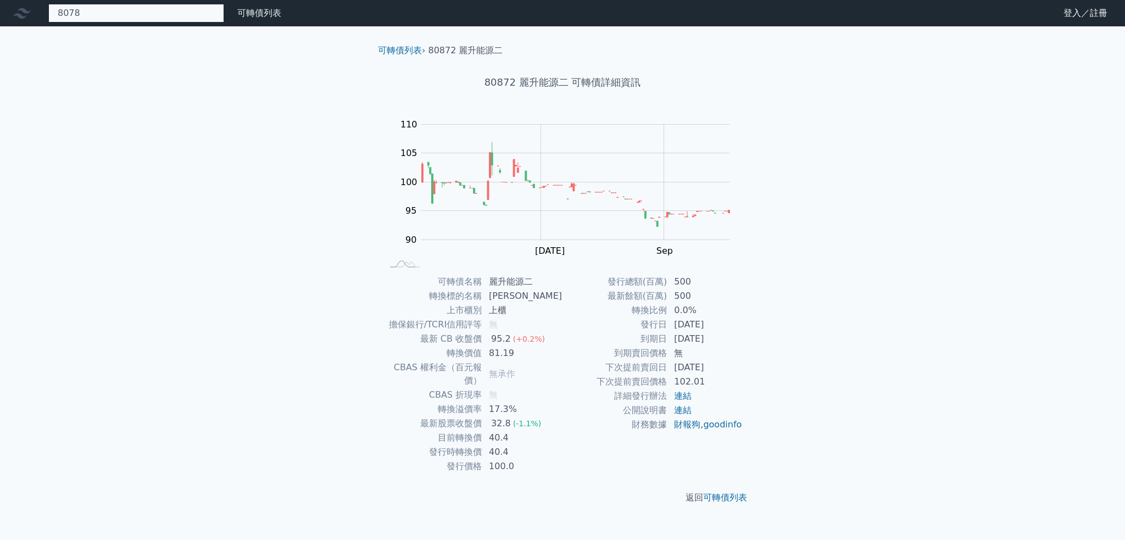
click at [185, 15] on div "8078 無此可轉債" at bounding box center [136, 13] width 176 height 19
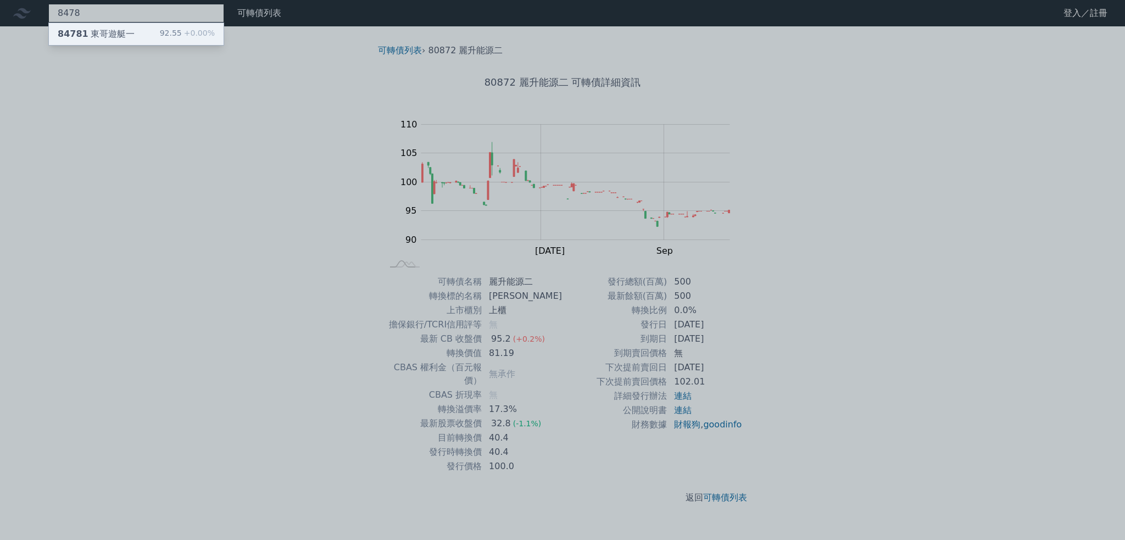
type input "8478"
click at [182, 32] on div "92.55 +0.00%" at bounding box center [187, 33] width 55 height 13
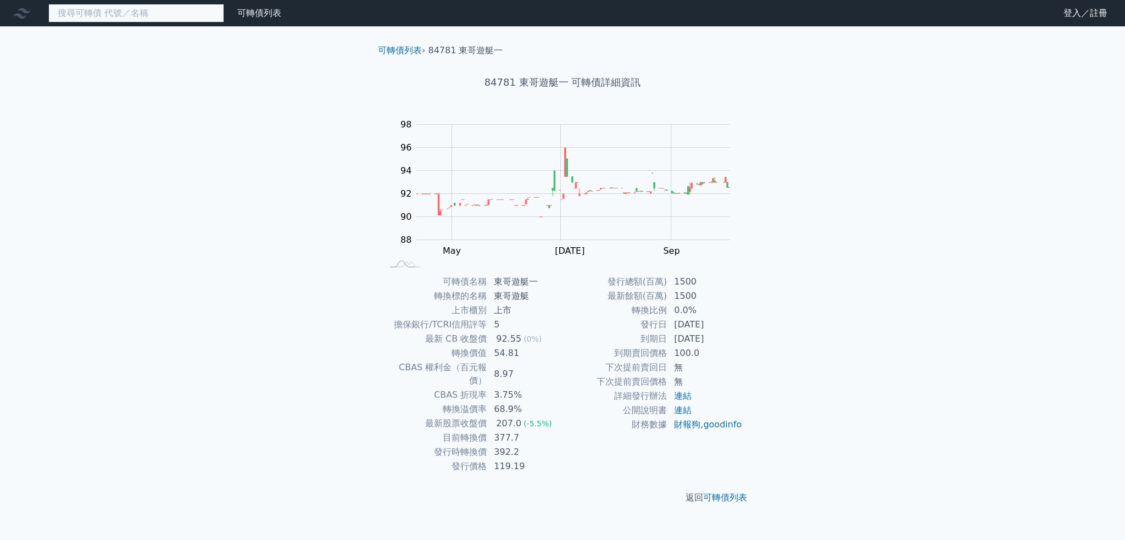
click at [173, 18] on input at bounding box center [136, 13] width 176 height 19
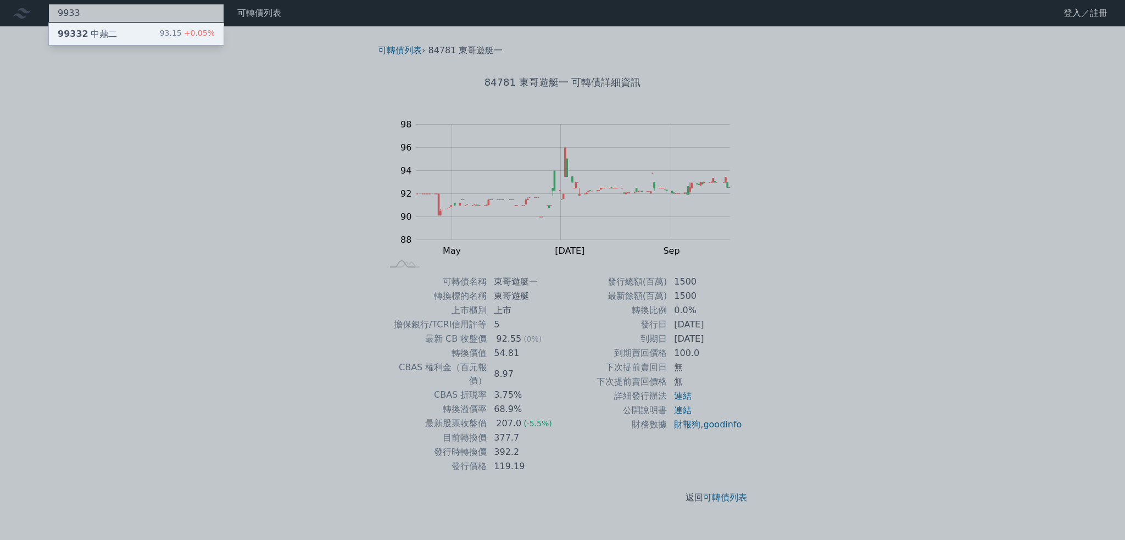
type input "9933"
click at [163, 33] on div "99332 中鼎二 93.15 +0.05%" at bounding box center [136, 34] width 175 height 22
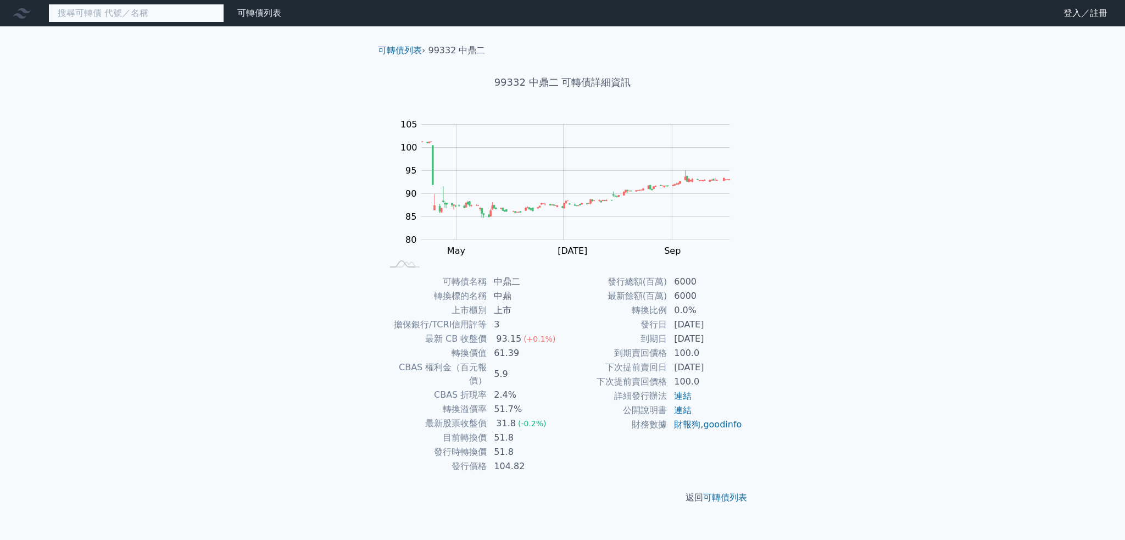
click at [113, 12] on input at bounding box center [136, 13] width 176 height 19
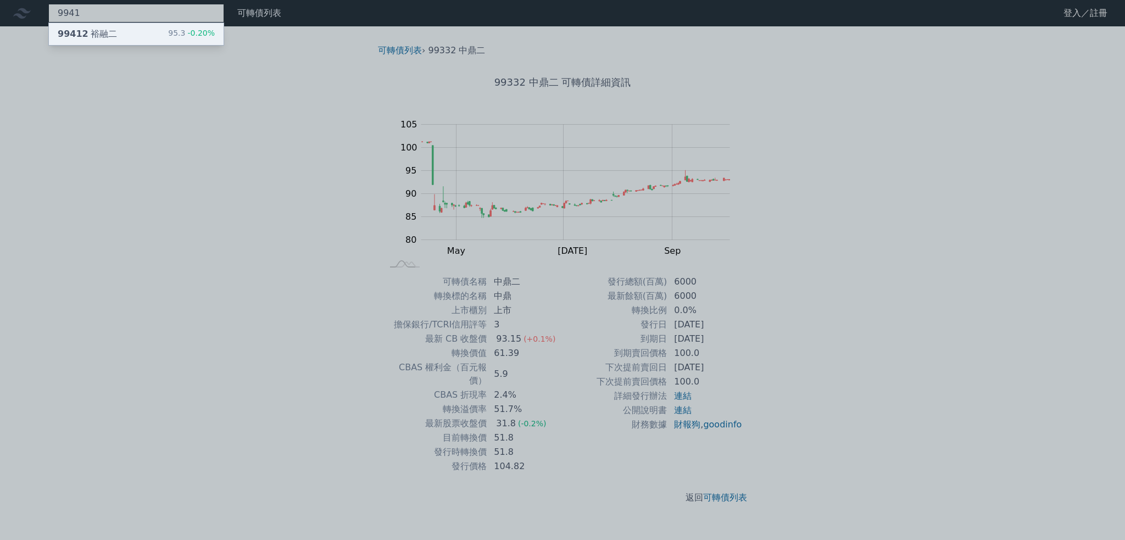
type input "9941"
click at [118, 39] on div "99412 裕融二 95.3 -0.20%" at bounding box center [136, 34] width 175 height 22
